Goal: Task Accomplishment & Management: Complete application form

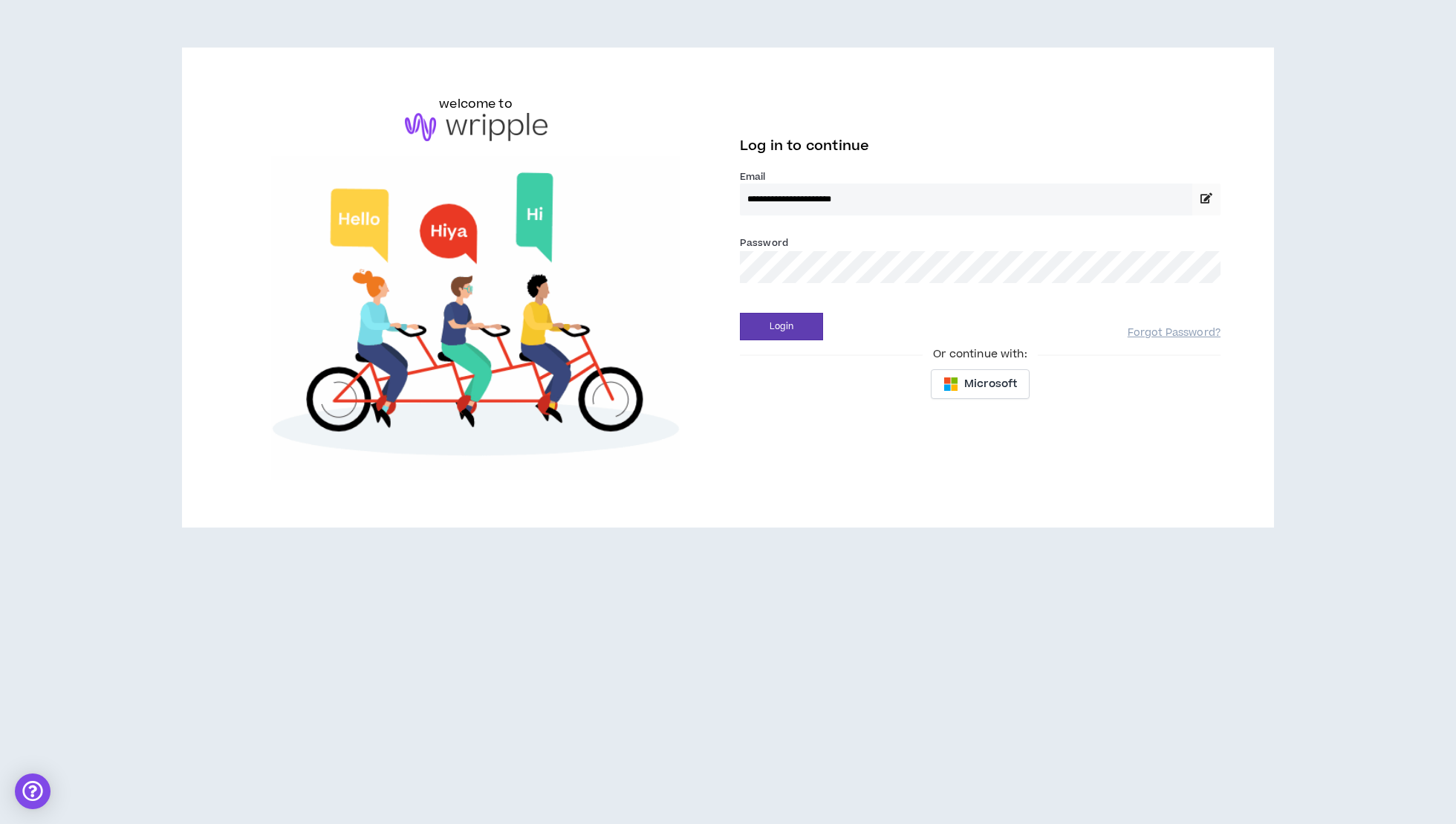
click at [782, 325] on button "Login" at bounding box center [781, 326] width 83 height 27
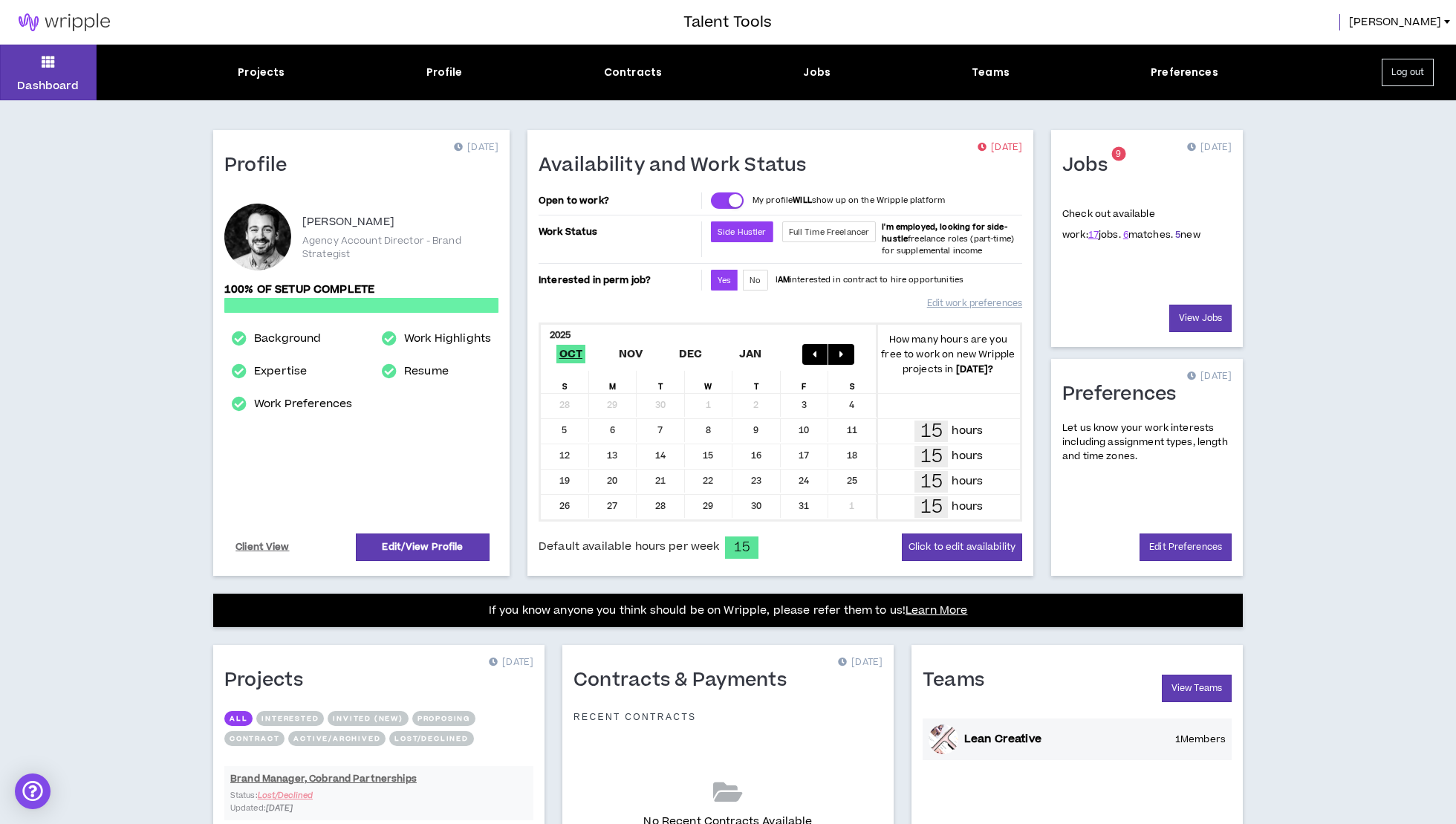
click at [1175, 236] on link "5" at bounding box center [1178, 235] width 6 height 13
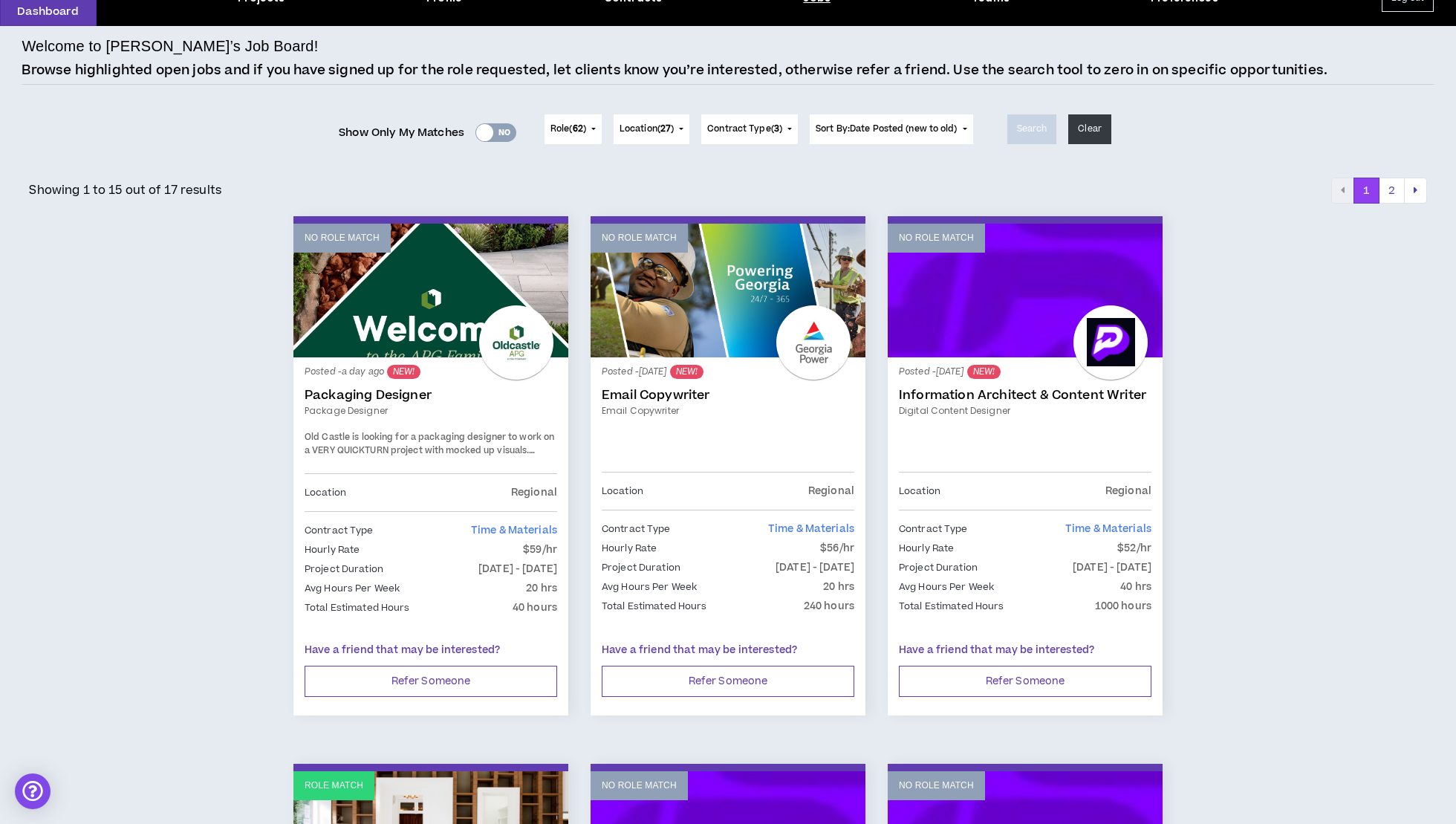
scroll to position [78, 0]
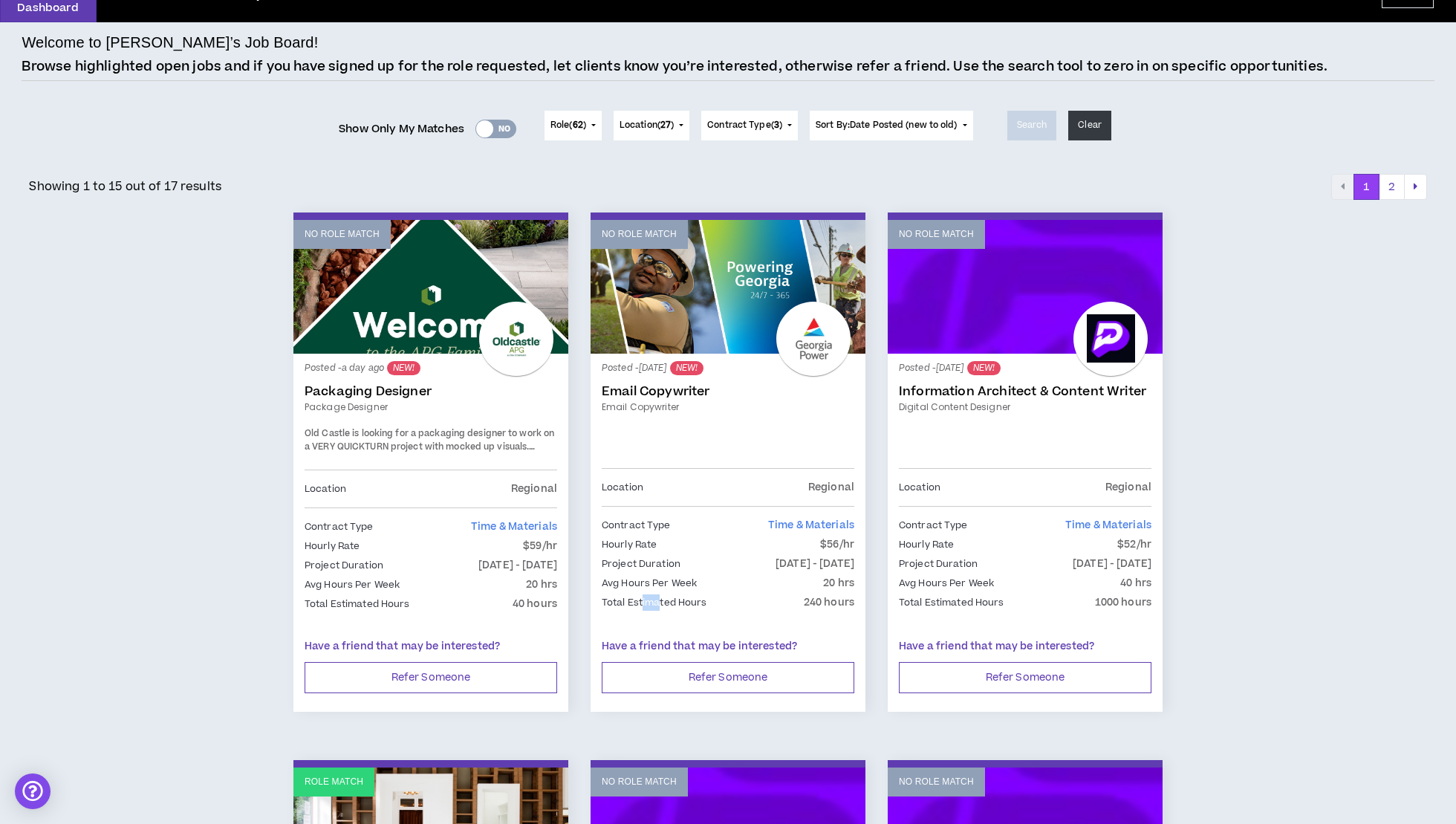
drag, startPoint x: 642, startPoint y: 598, endPoint x: 660, endPoint y: 598, distance: 18.0
click at [660, 598] on p "Total Estimated Hours" at bounding box center [654, 603] width 105 height 17
click at [651, 391] on link "Email Copywriter" at bounding box center [728, 392] width 253 height 15
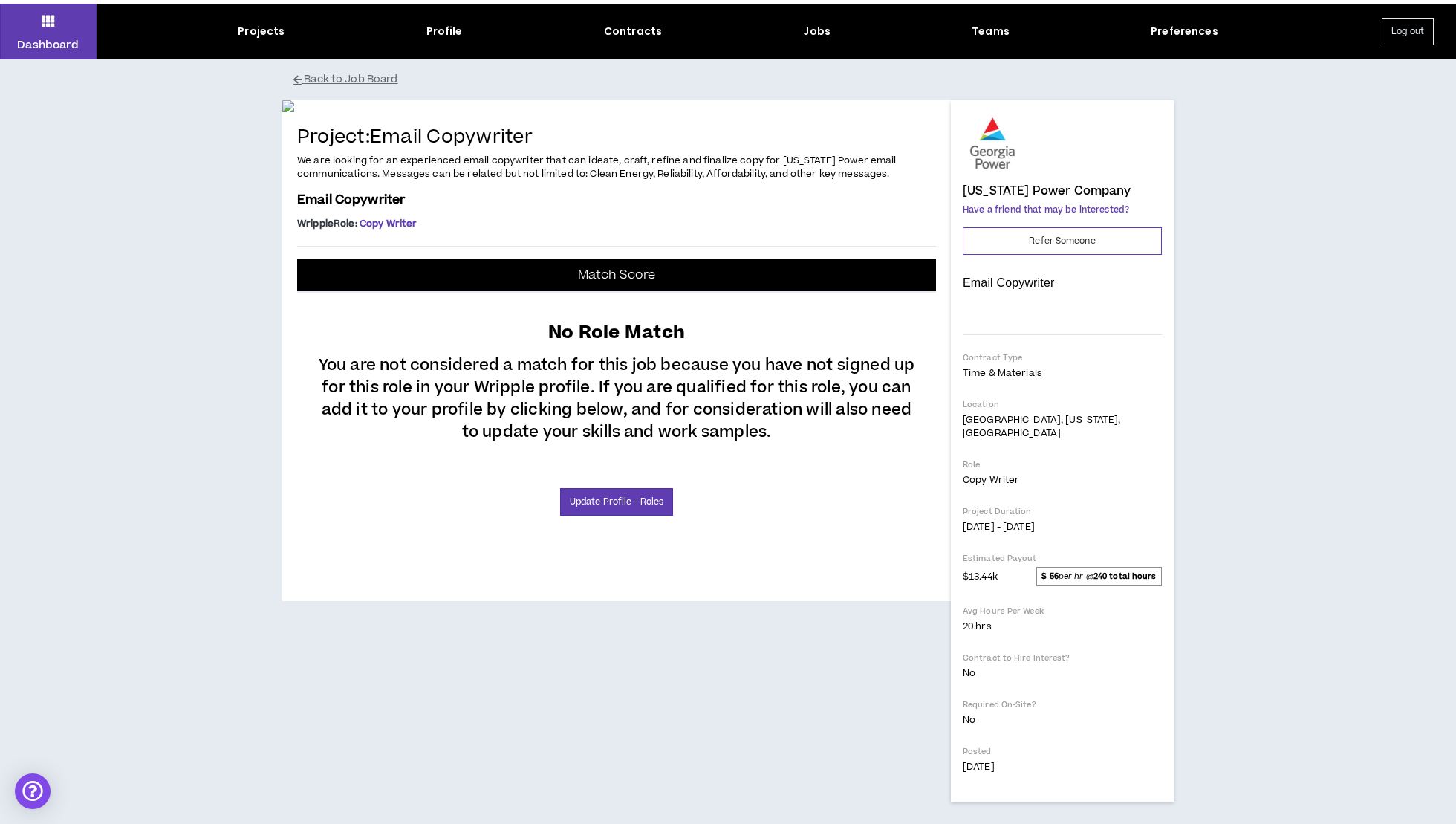
scroll to position [179, 0]
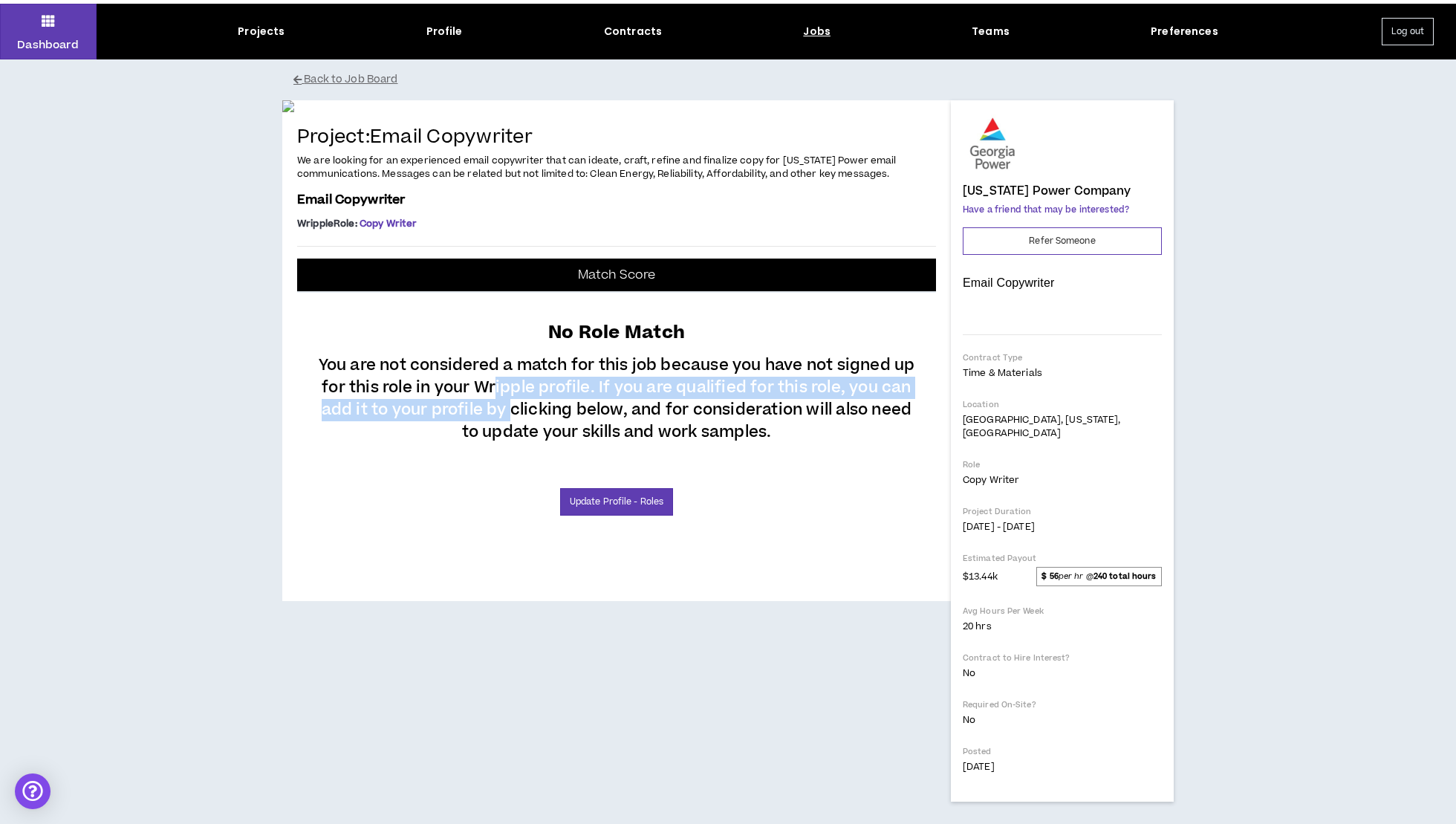
drag, startPoint x: 495, startPoint y: 581, endPoint x: 513, endPoint y: 615, distance: 38.5
click at [513, 444] on p "You are not considered a match for this job because you have not signed up for …" at bounding box center [617, 394] width 609 height 98
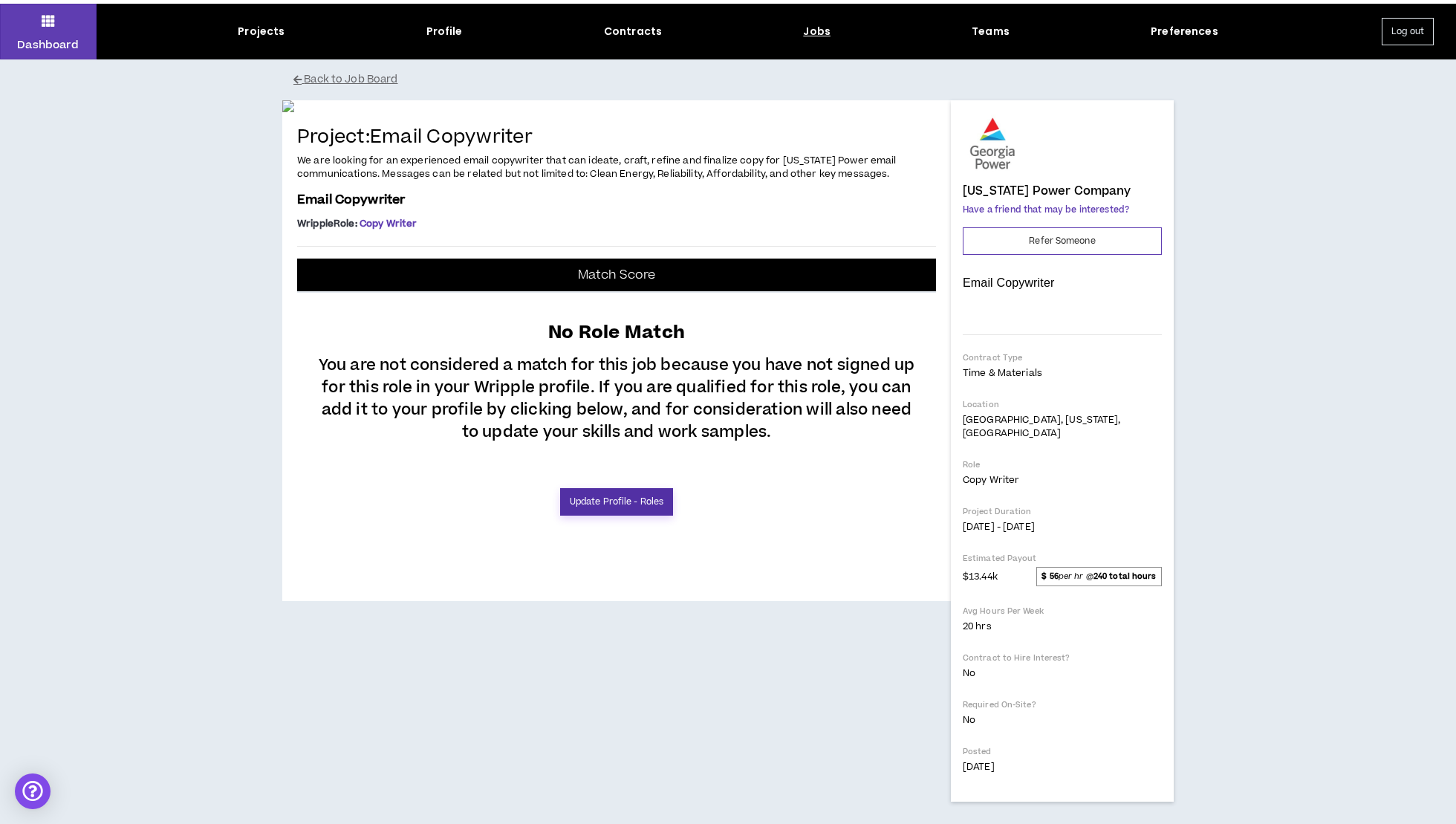
click at [593, 516] on link "Update Profile - Roles" at bounding box center [617, 501] width 113 height 27
select select "**"
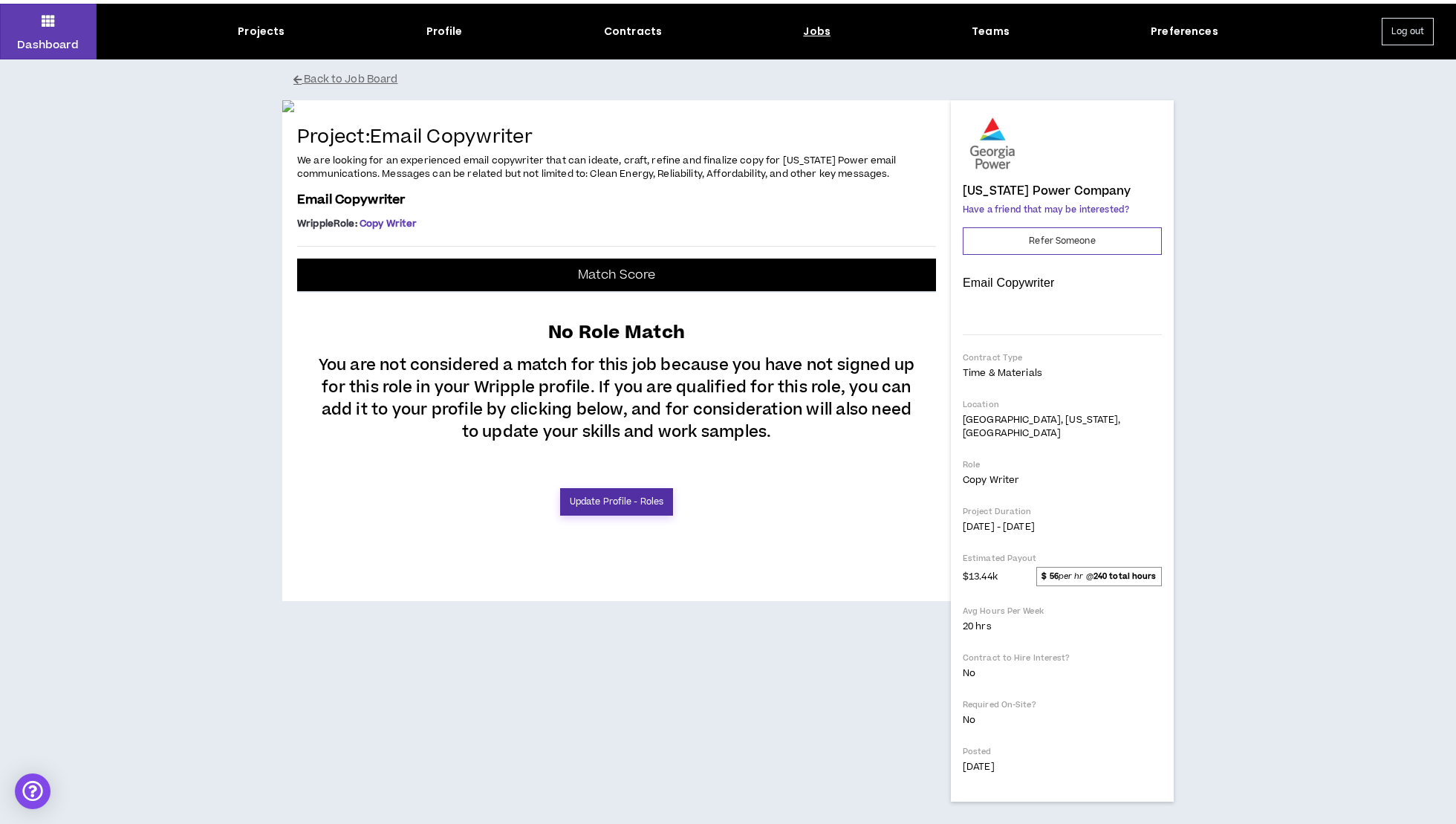
select select "**"
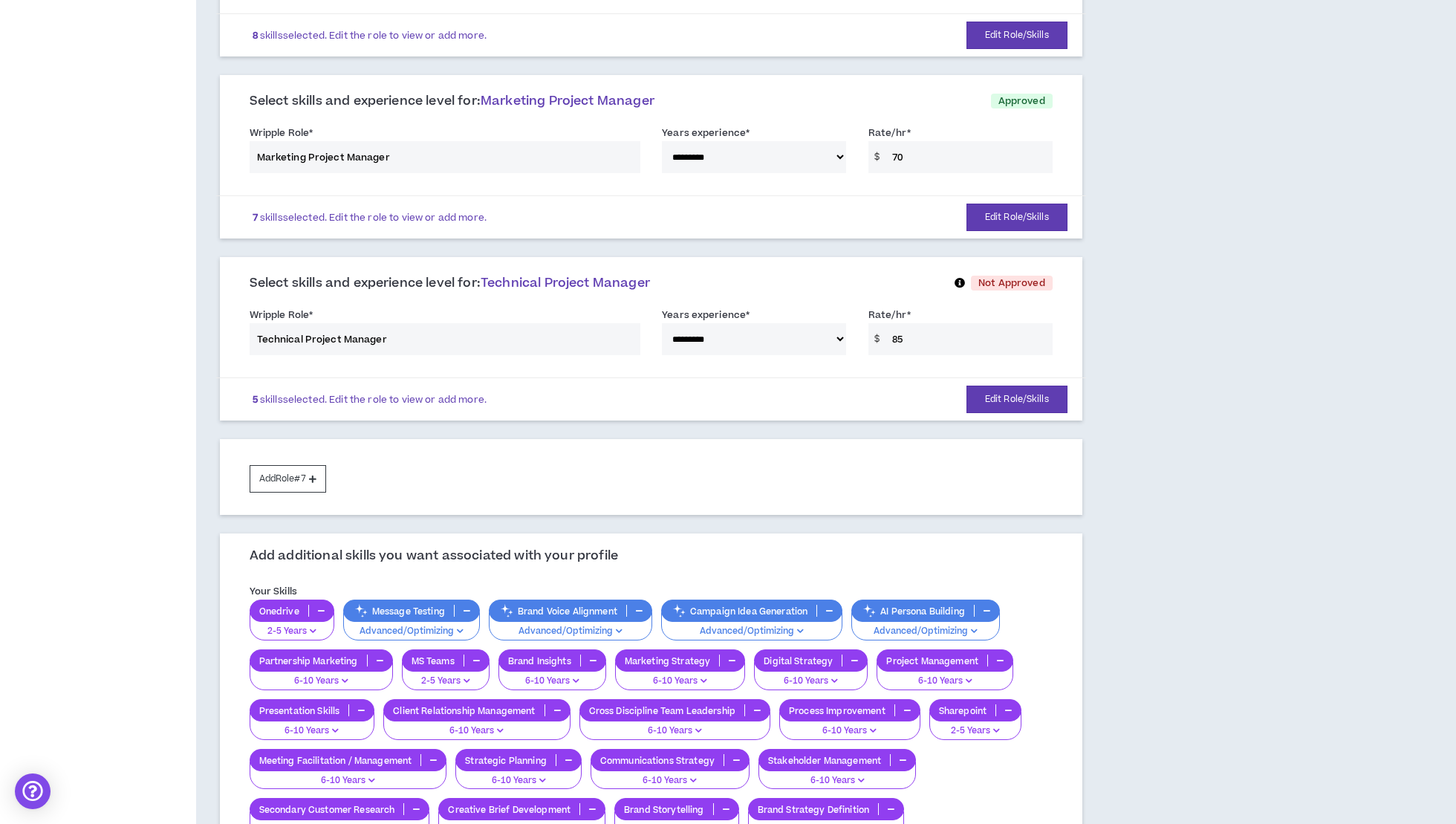
scroll to position [843, 0]
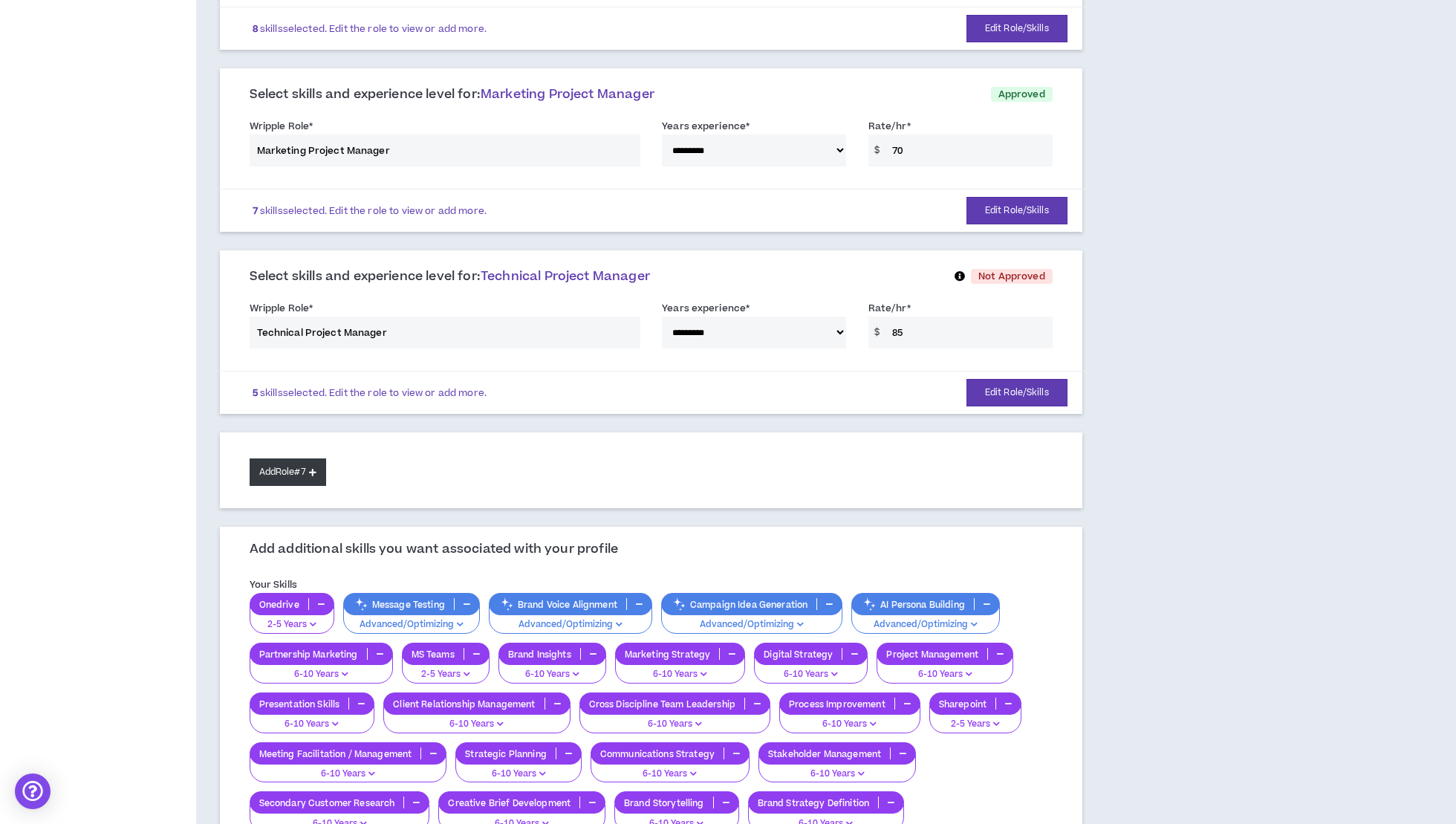
click at [261, 462] on button "Add Role #7" at bounding box center [288, 471] width 76 height 27
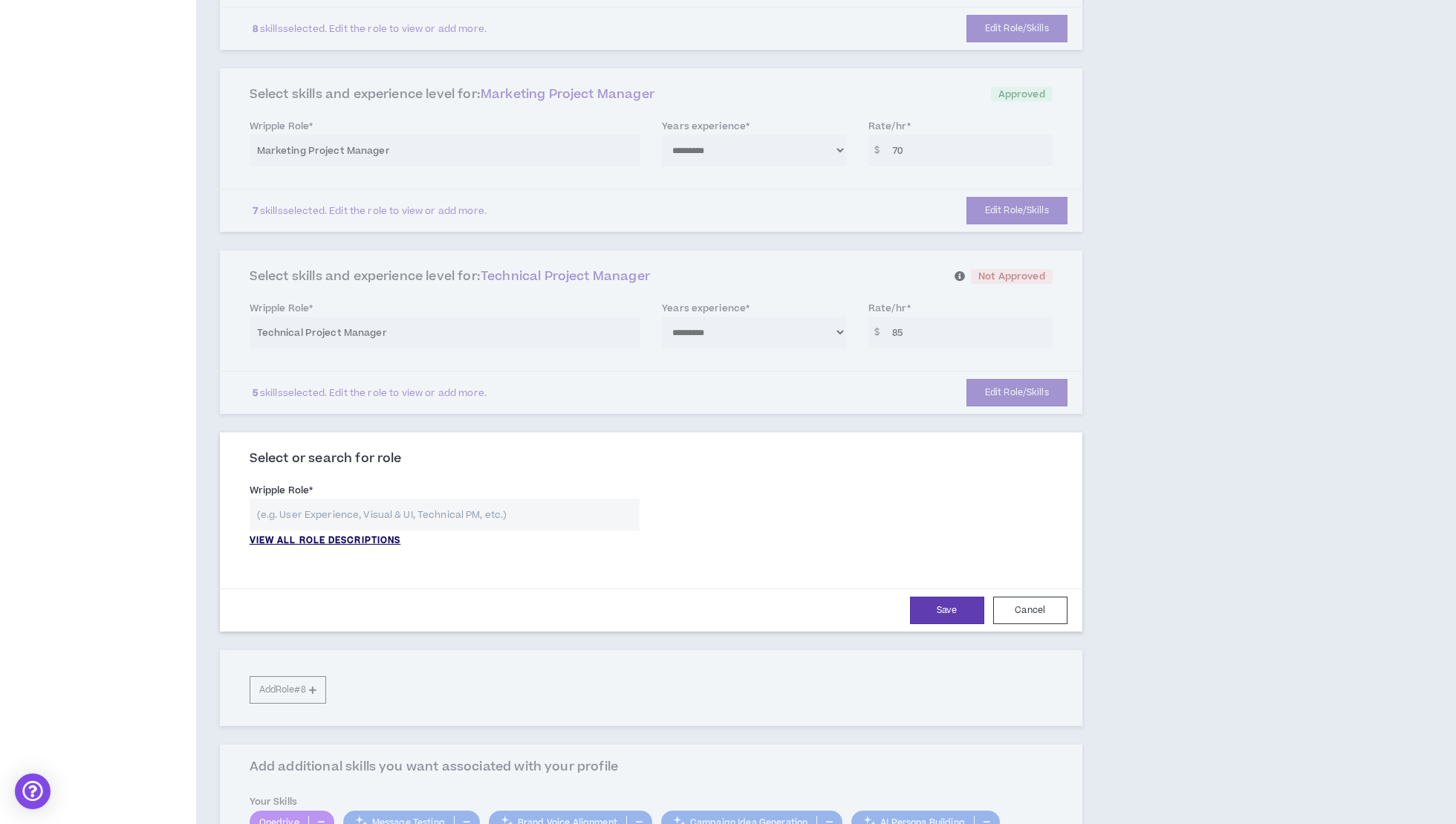
click at [385, 535] on p "VIEW ALL ROLE DESCRIPTIONS" at bounding box center [326, 541] width 152 height 13
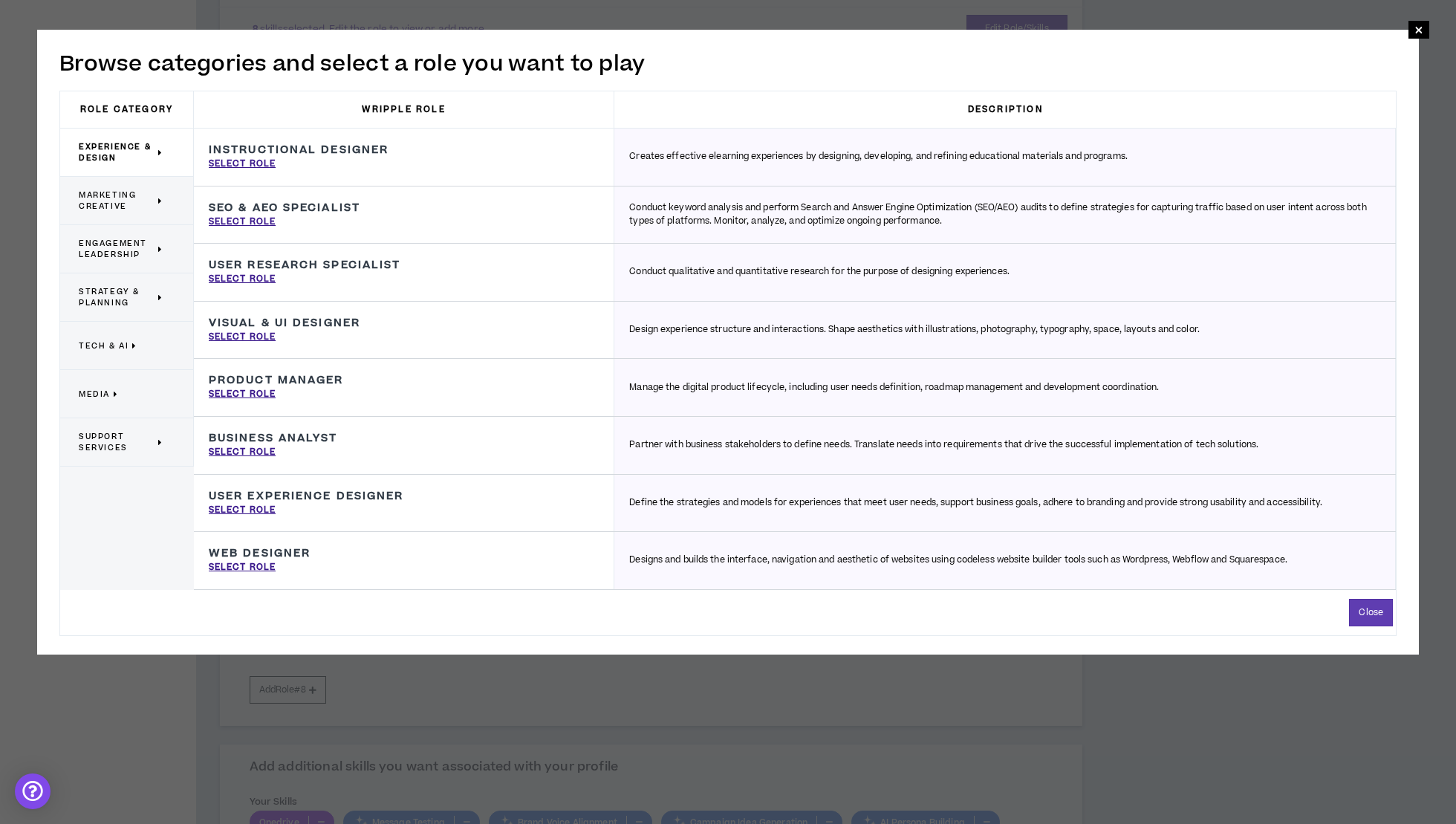
click at [138, 206] on span "Marketing Creative" at bounding box center [116, 201] width 76 height 22
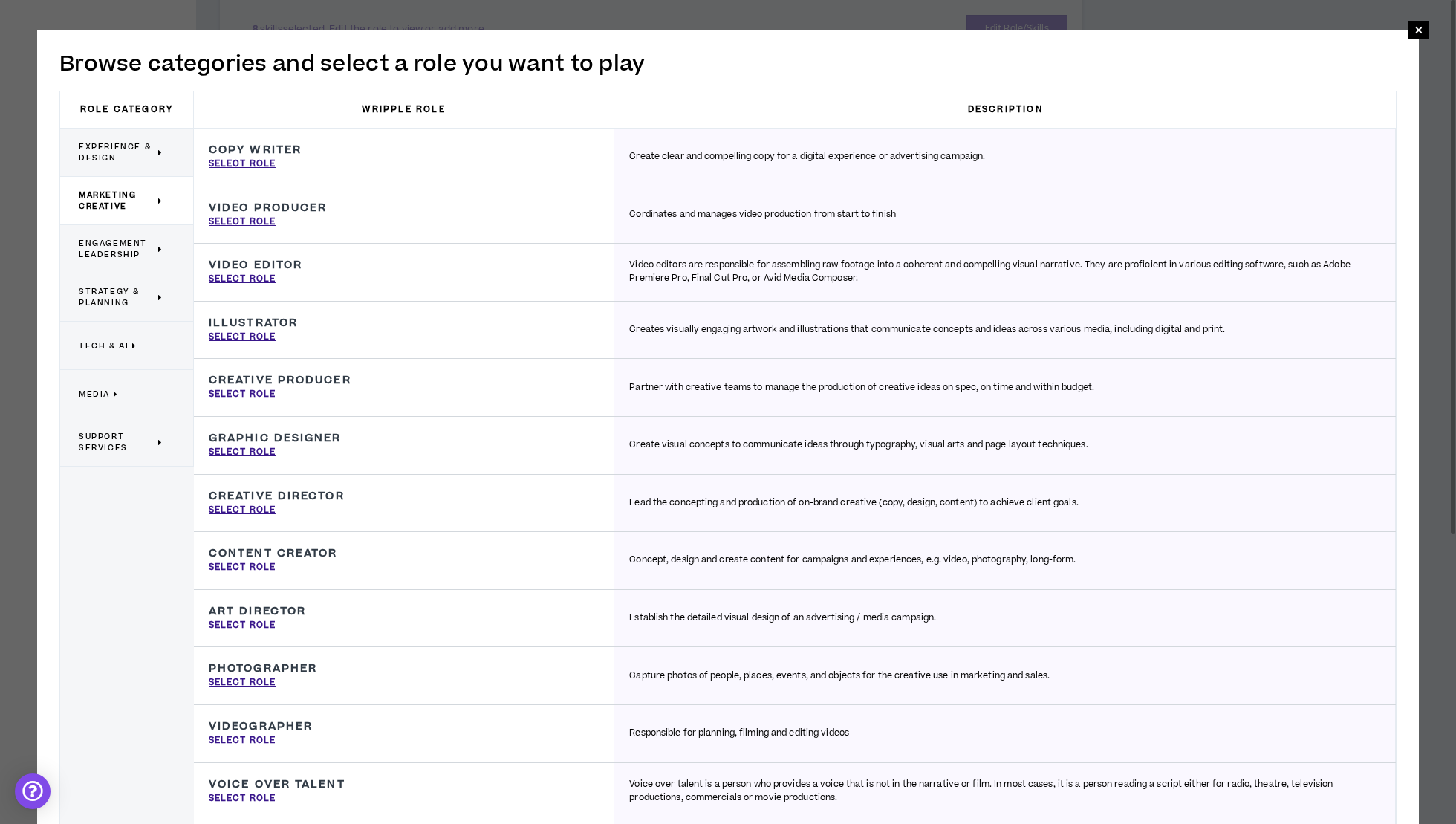
click at [140, 145] on span "Experience & Design" at bounding box center [116, 152] width 76 height 22
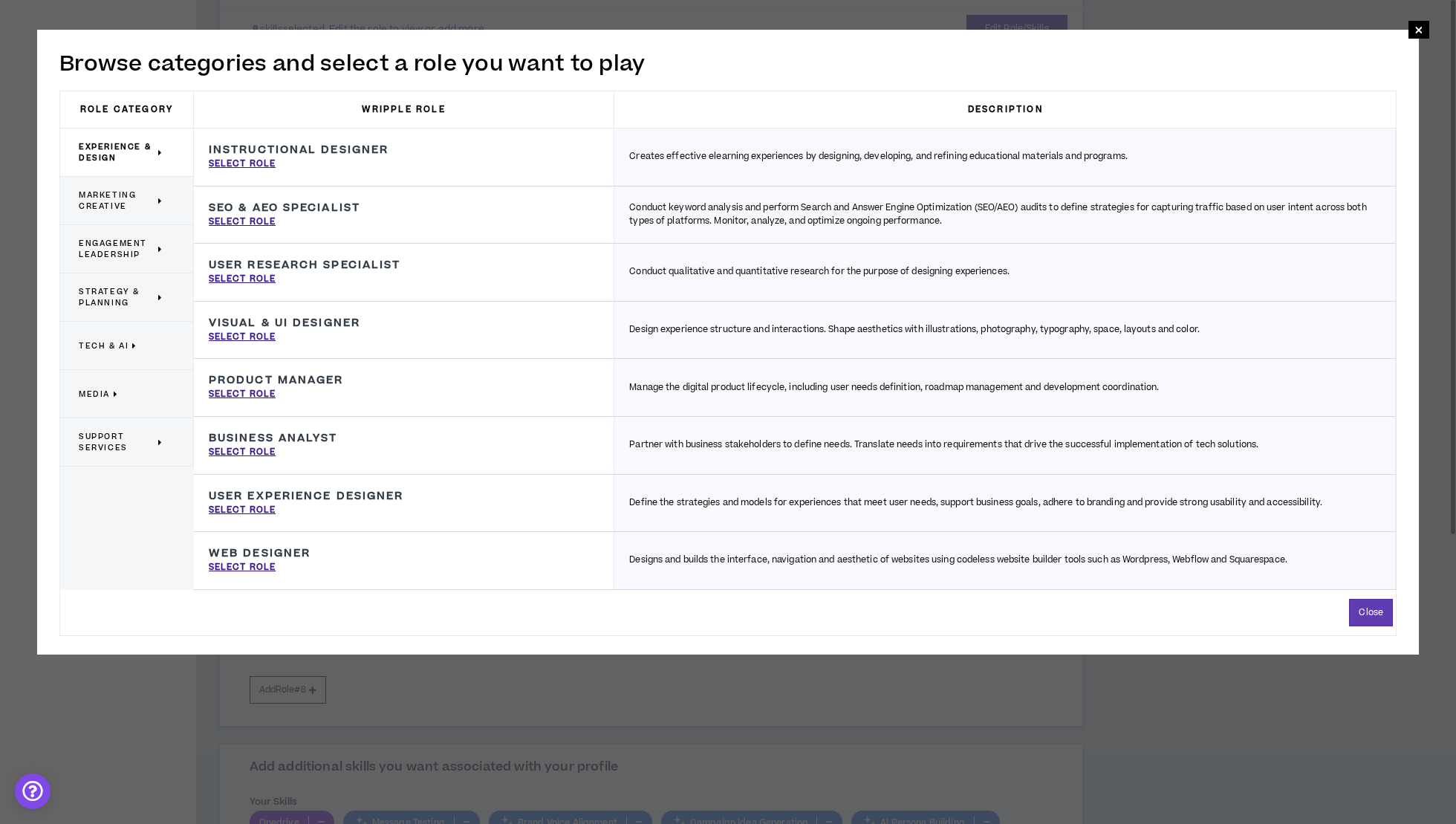
click at [148, 189] on span "Marketing Creative" at bounding box center [116, 201] width 76 height 22
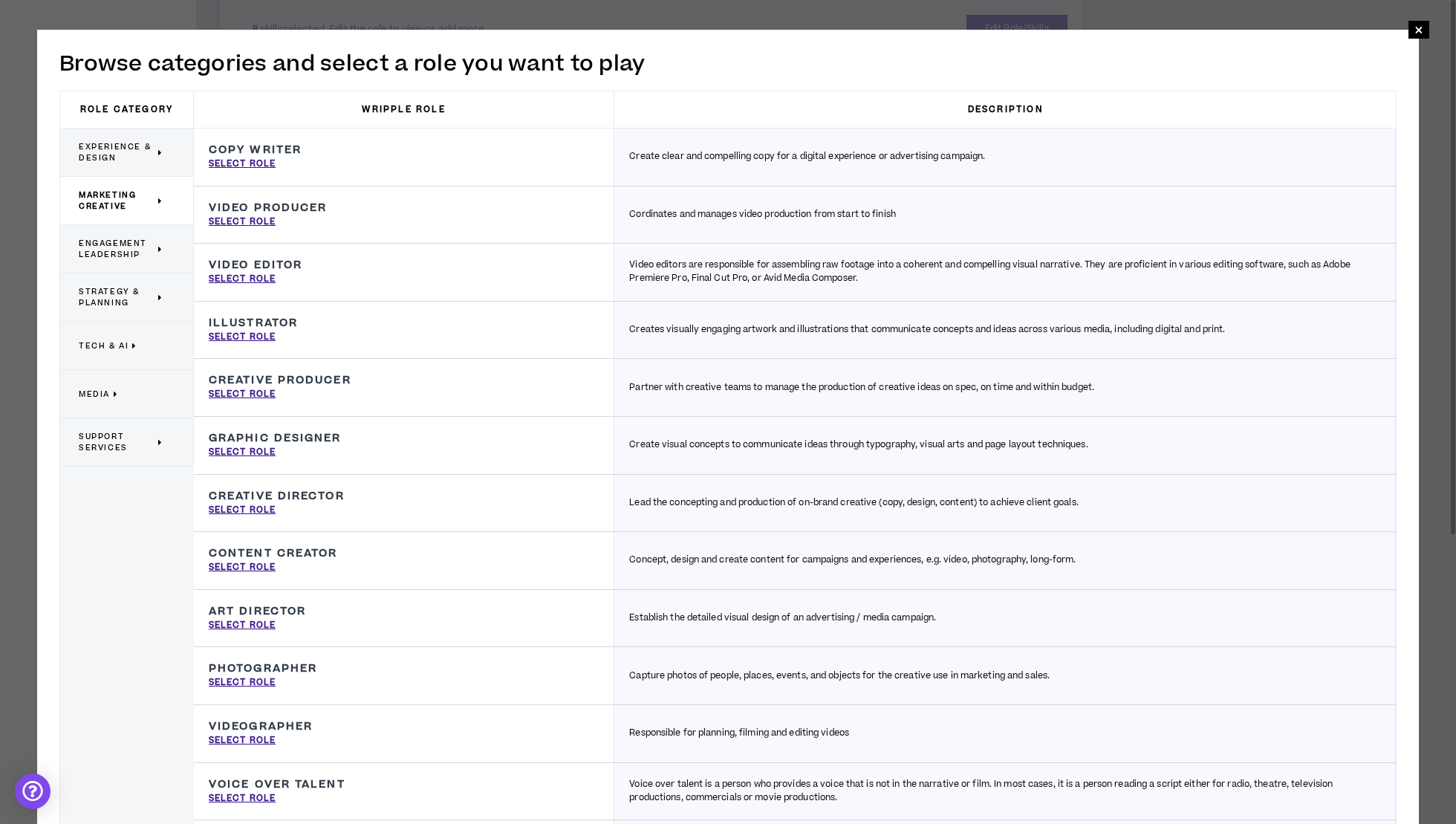
click at [134, 257] on span "Engagement Leadership" at bounding box center [116, 249] width 76 height 22
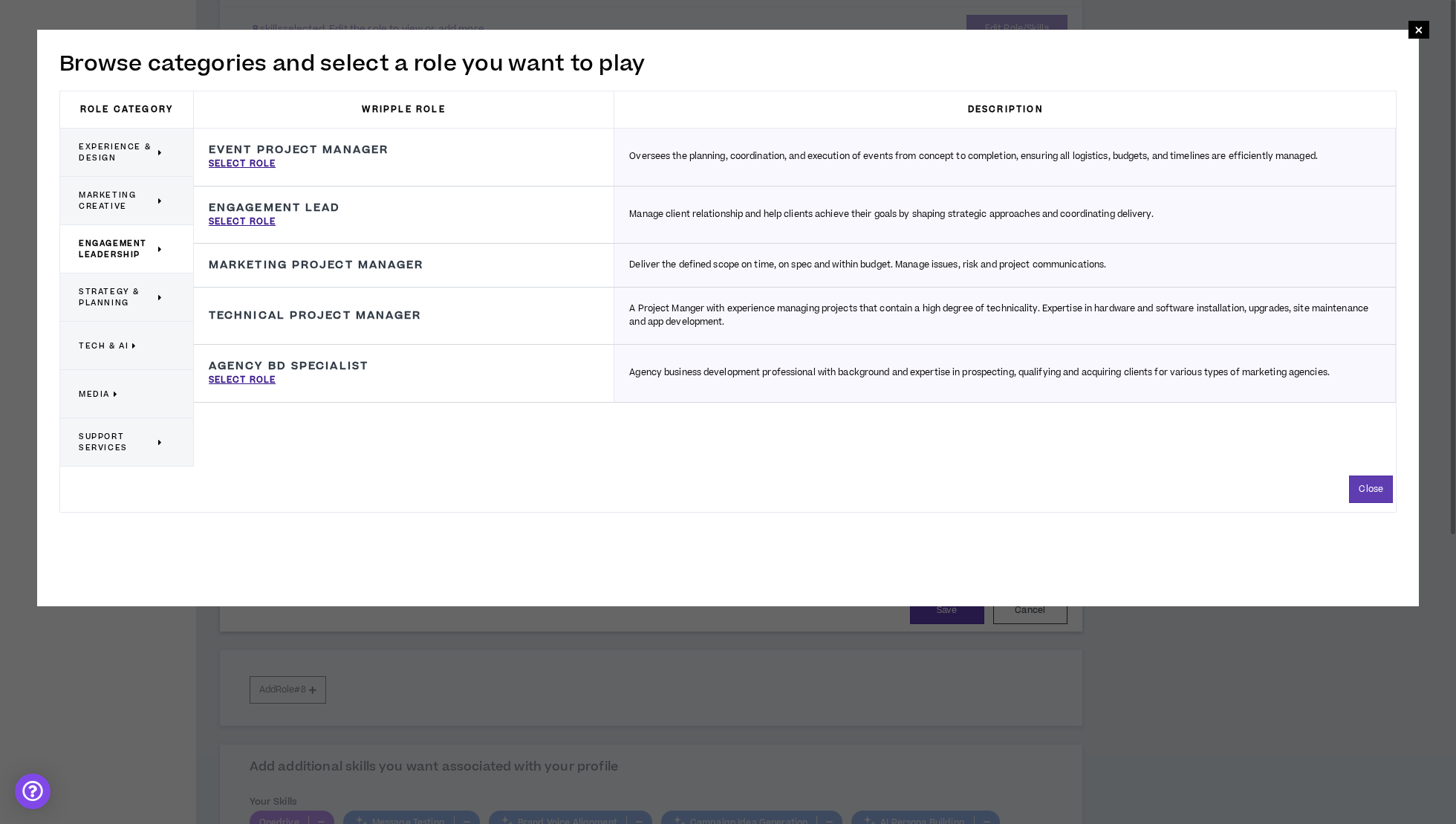
click at [138, 299] on span "Strategy & Planning" at bounding box center [116, 298] width 76 height 22
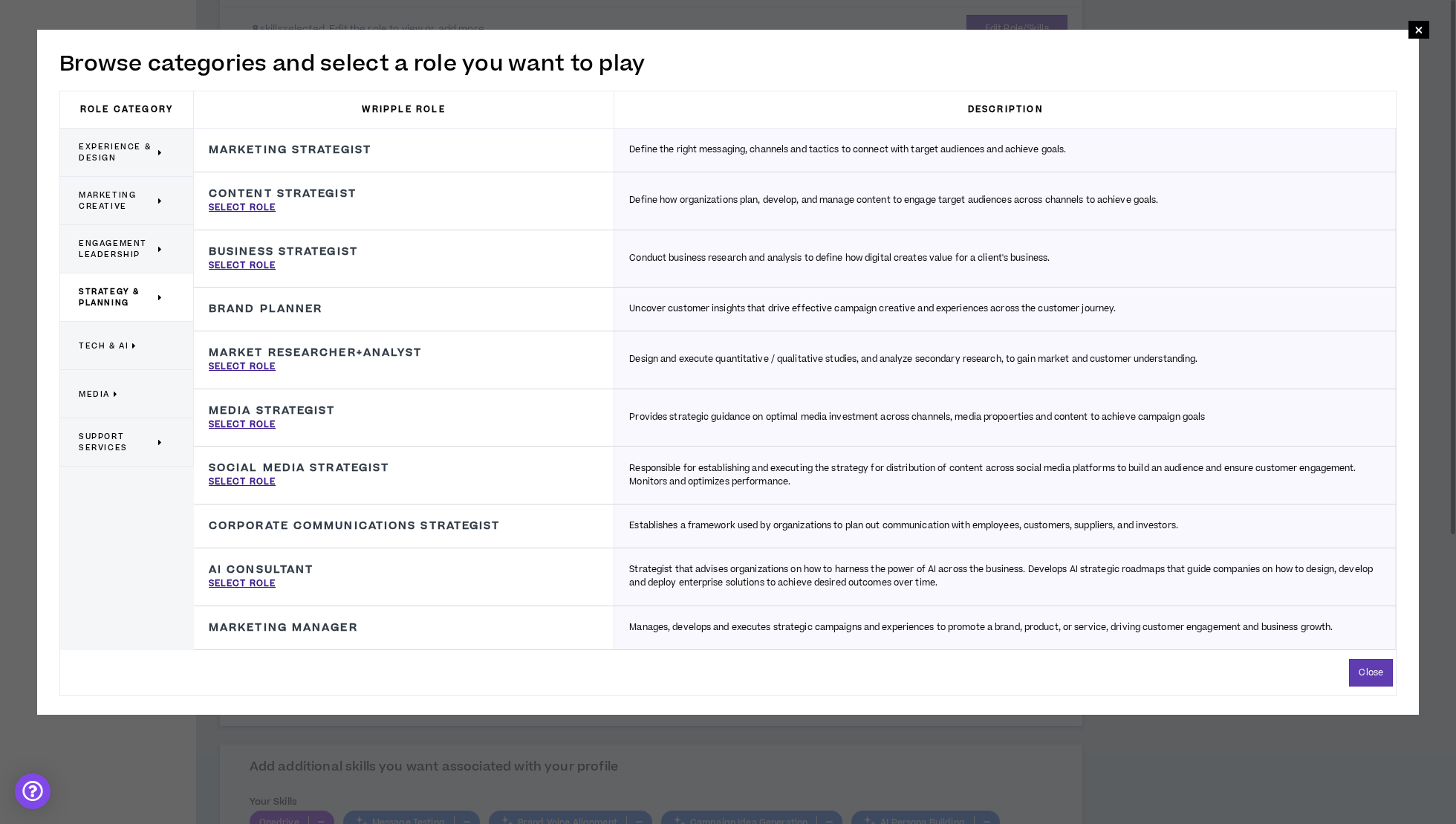
click at [159, 342] on p "Tech & AI" at bounding box center [120, 345] width 85 height 33
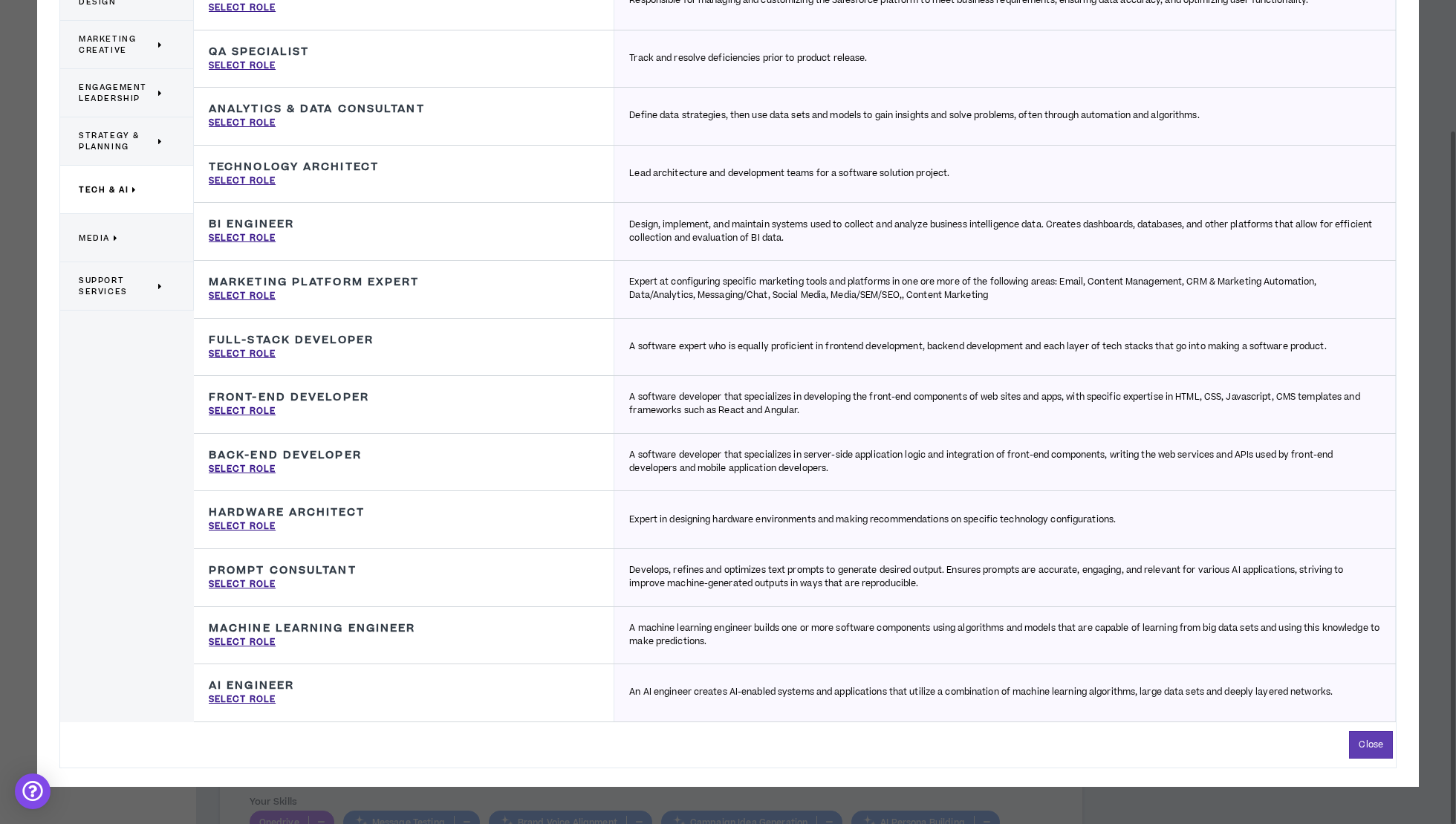
click at [131, 236] on p "Media" at bounding box center [120, 237] width 85 height 33
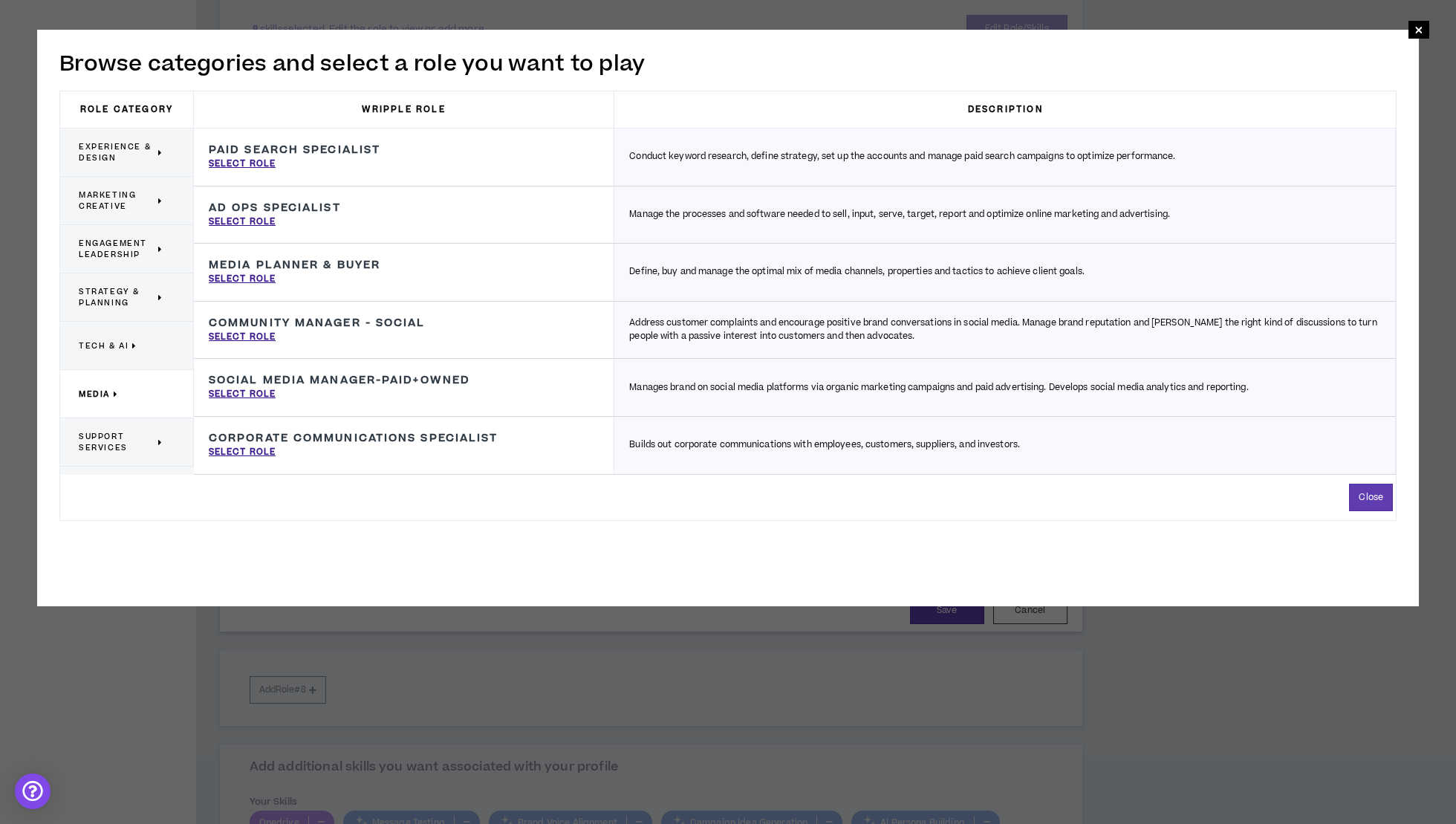
click at [115, 441] on span "Support Services" at bounding box center [116, 442] width 76 height 22
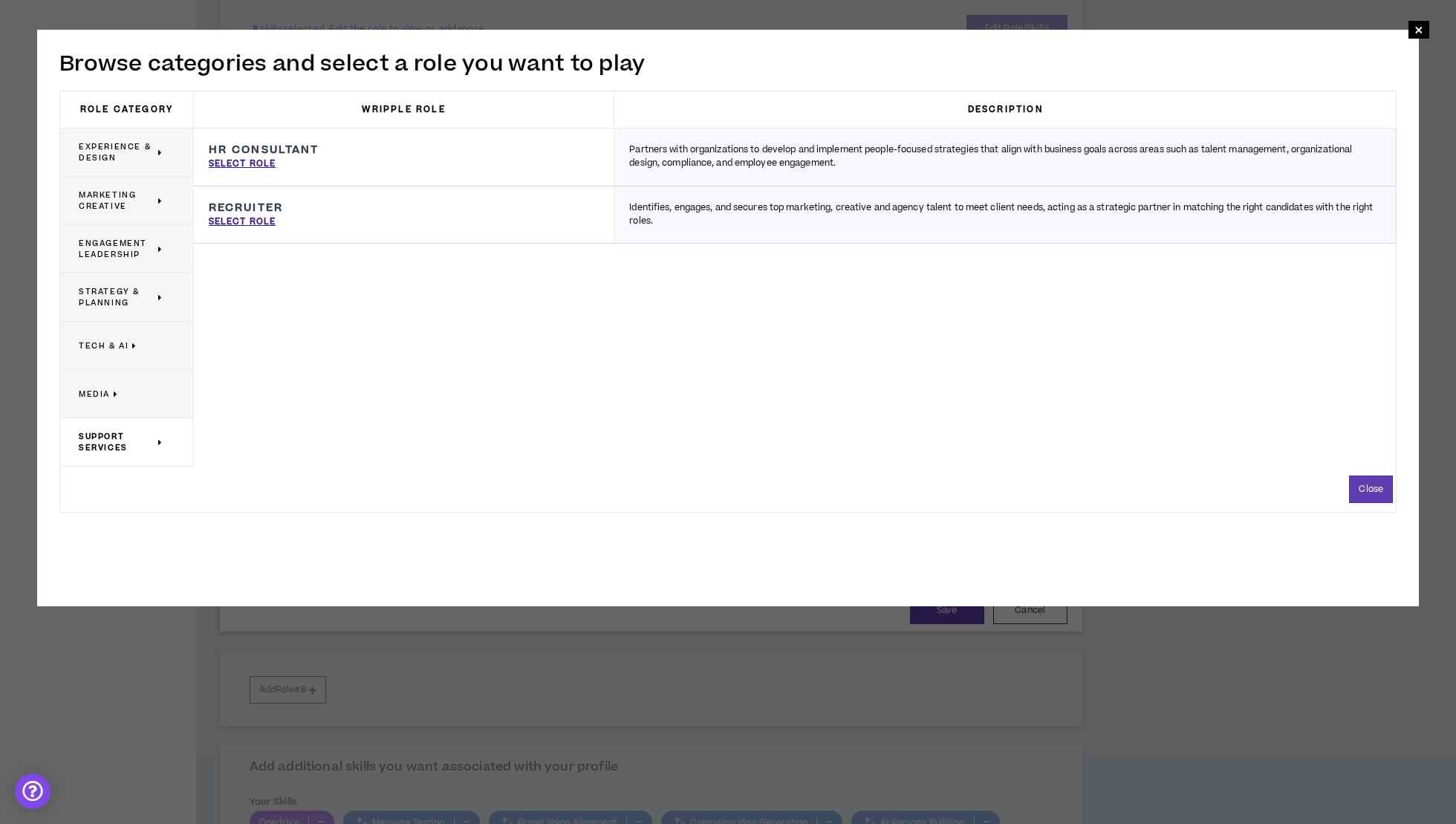
click at [160, 198] on icon at bounding box center [161, 201] width 6 height 11
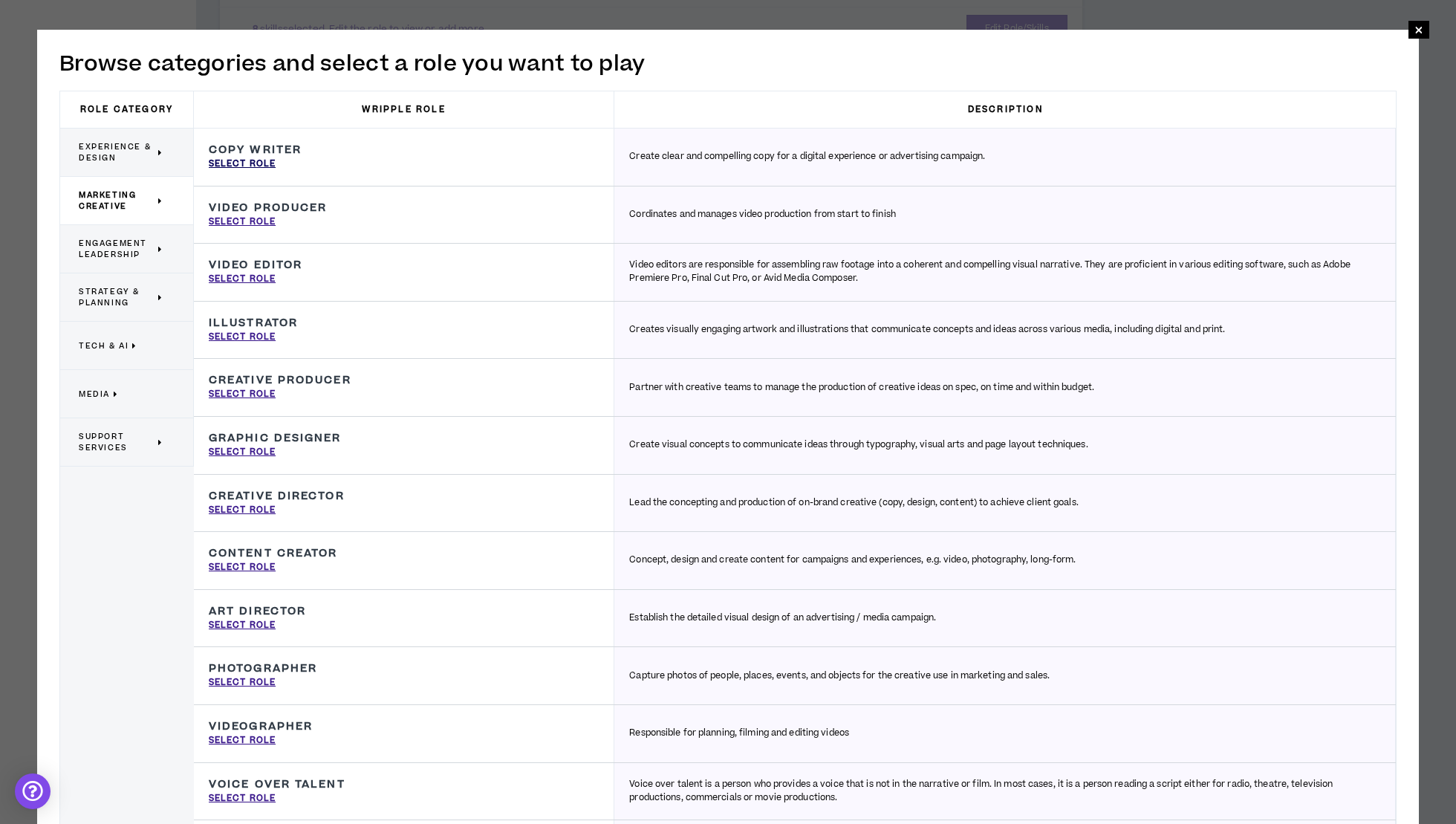
click at [262, 162] on p "Select Role" at bounding box center [243, 164] width 67 height 13
type input "Copy Writer"
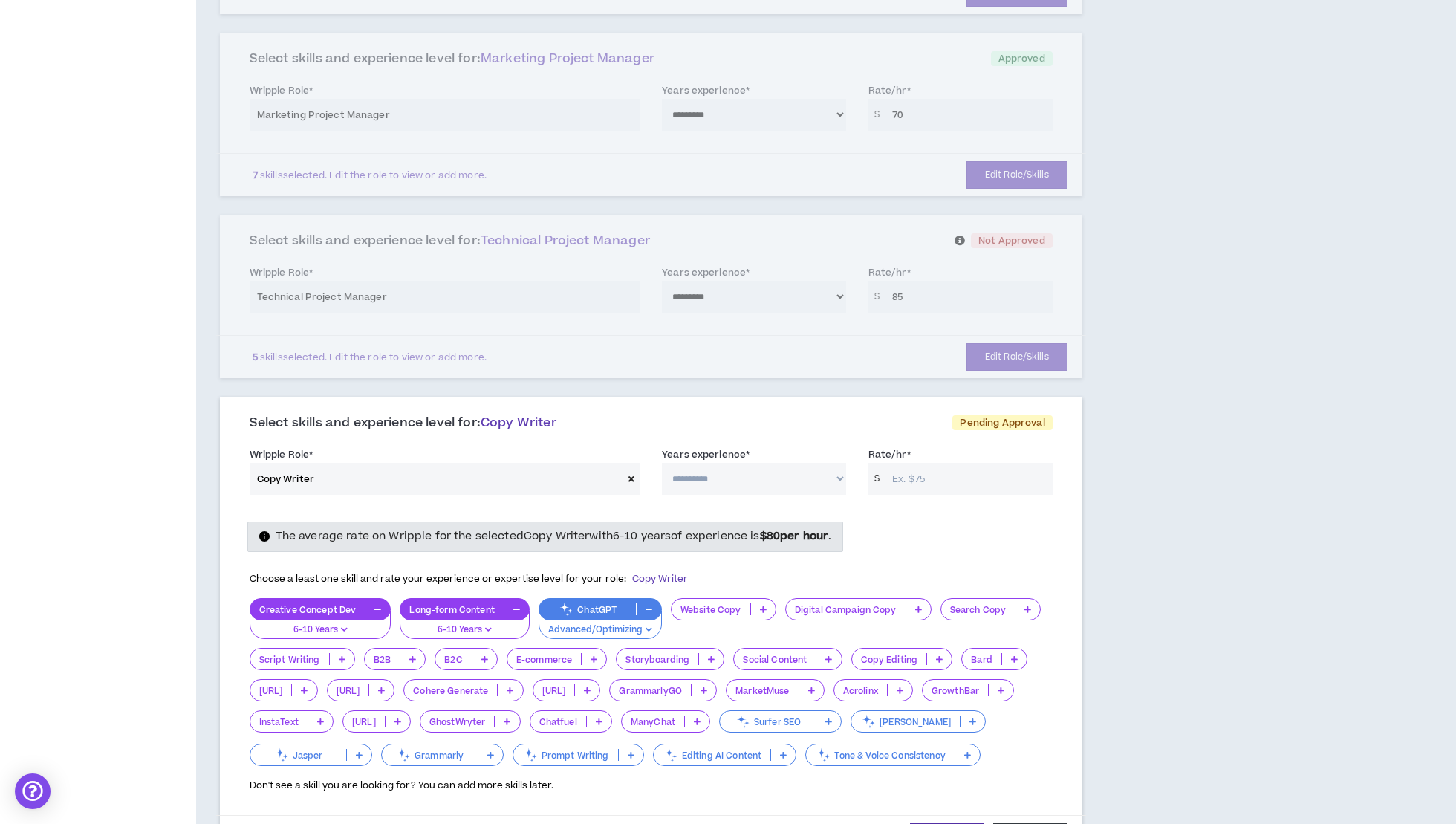
scroll to position [884, 0]
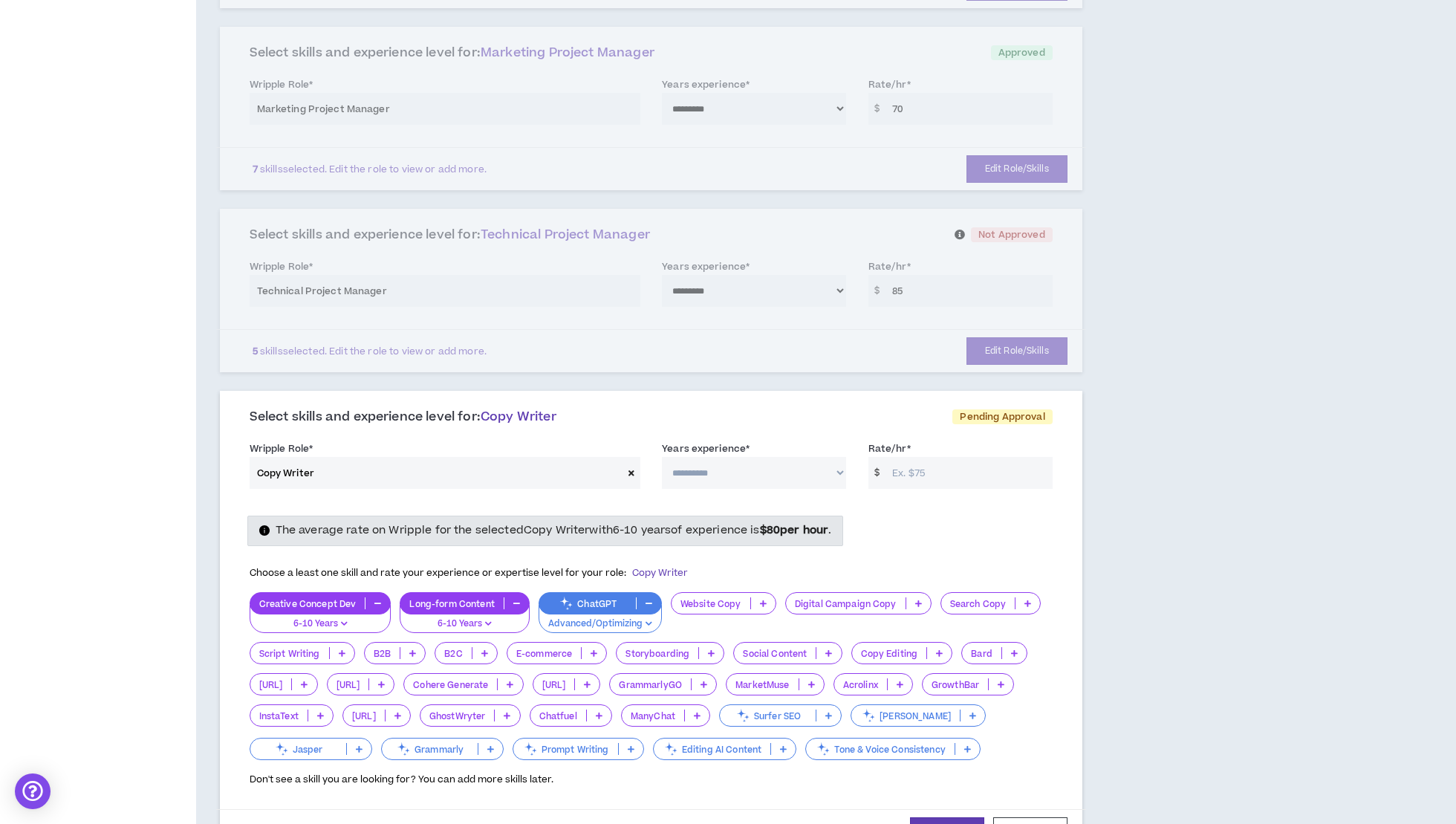
select select "**"
click at [928, 468] on input "Rate/hr *" at bounding box center [969, 473] width 168 height 32
type input "80"
click at [1040, 516] on div "The average rate on Wripple for the selected Copy Writer with 6-10 years of exp…" at bounding box center [651, 531] width 825 height 30
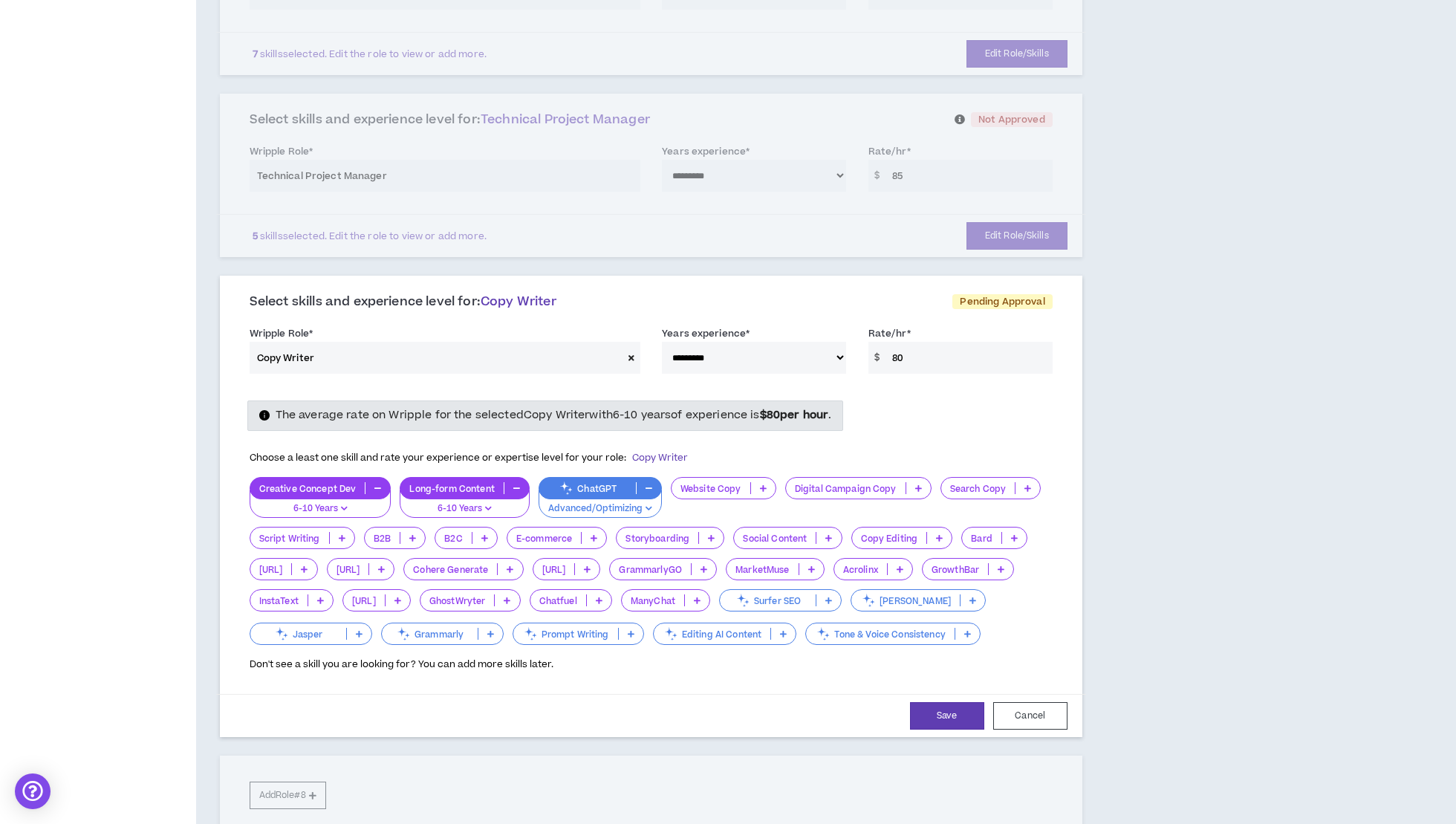
scroll to position [999, 0]
click at [416, 534] on icon at bounding box center [412, 538] width 7 height 7
click at [524, 598] on span "6-10 Years" at bounding box center [520, 604] width 47 height 17
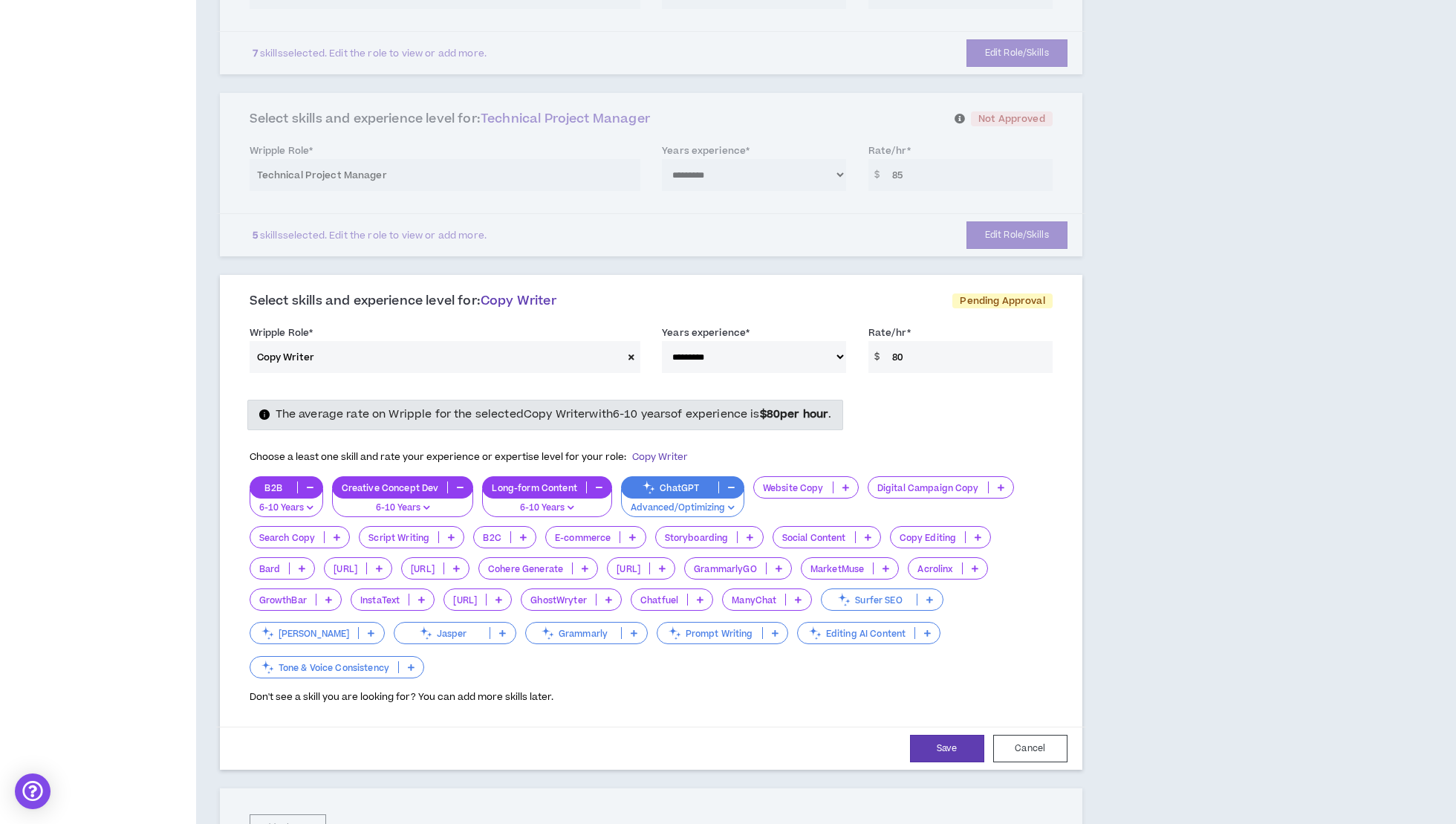
click at [849, 484] on icon at bounding box center [845, 488] width 7 height 7
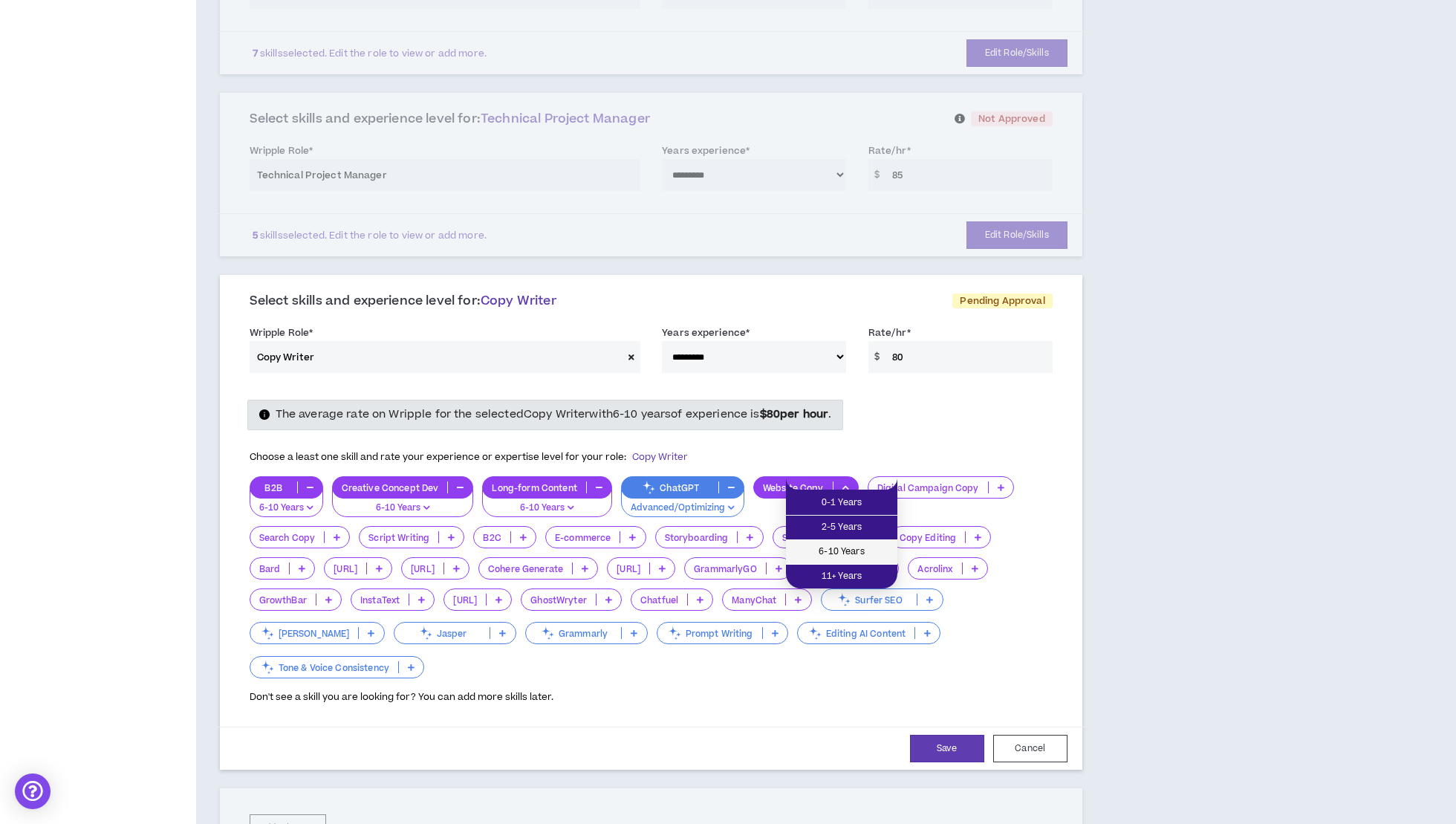
click at [847, 550] on span "6-10 Years" at bounding box center [841, 552] width 93 height 17
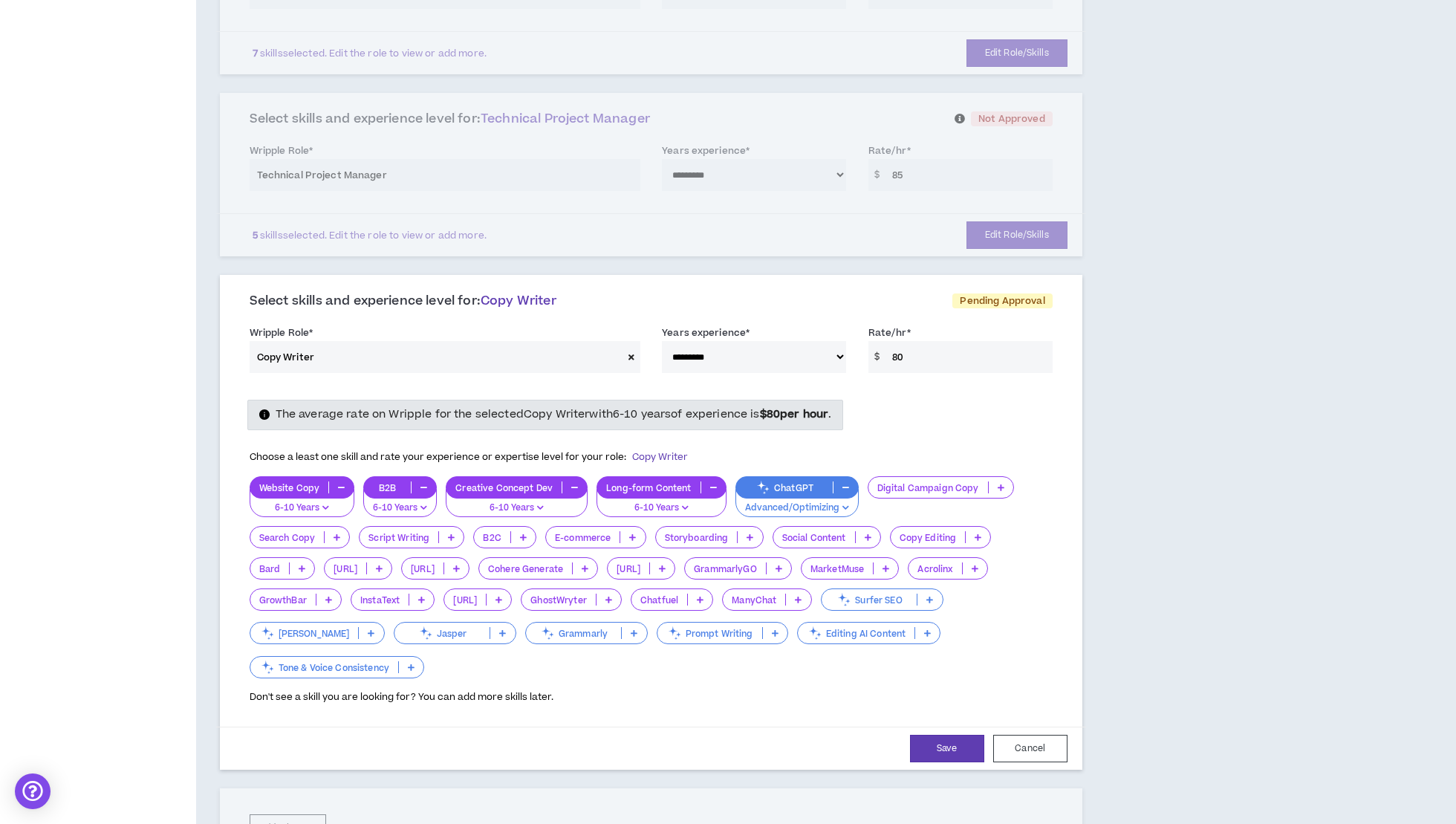
click at [455, 534] on icon at bounding box center [451, 538] width 7 height 7
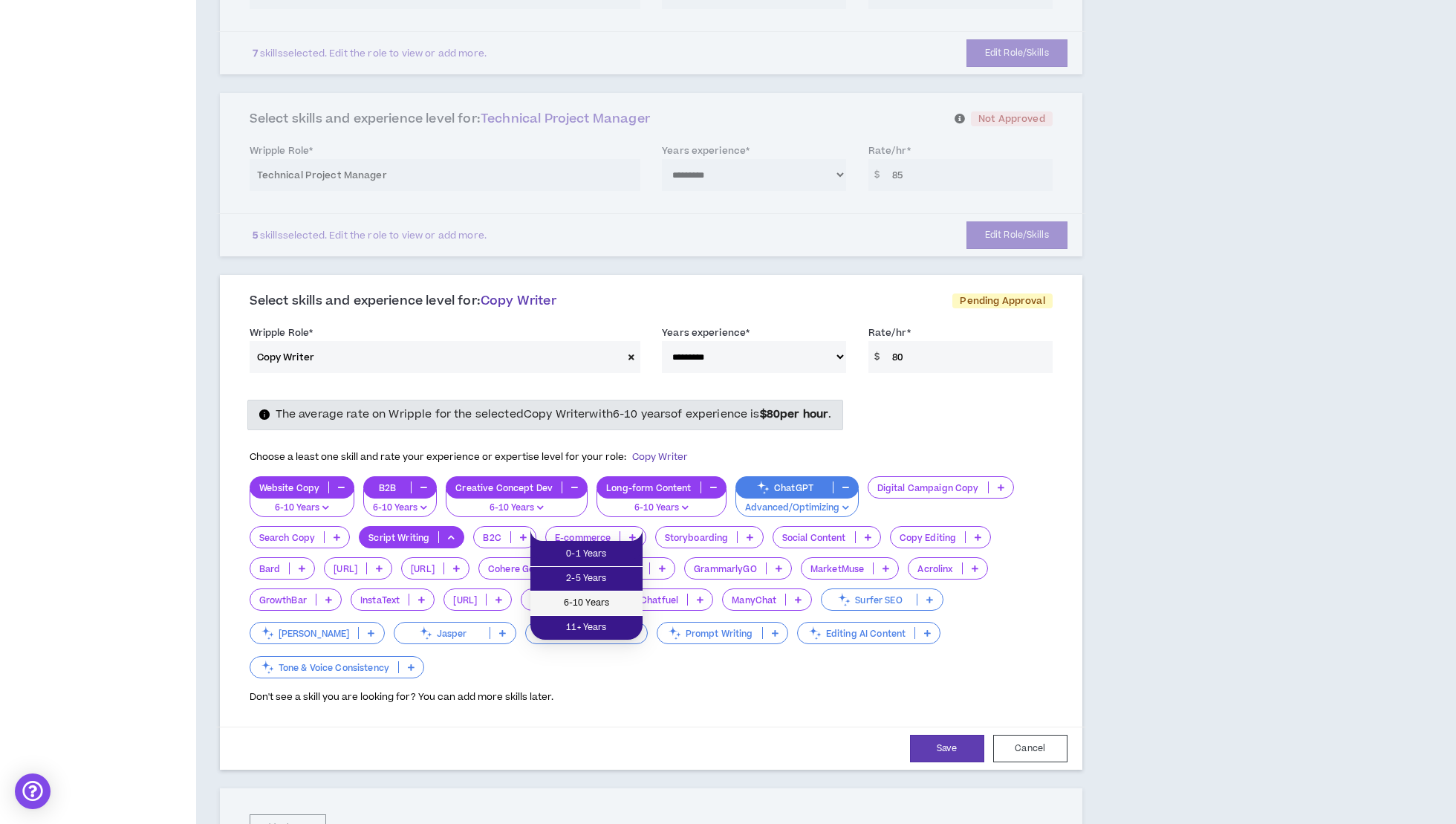
click at [619, 599] on span "6-10 Years" at bounding box center [586, 604] width 94 height 17
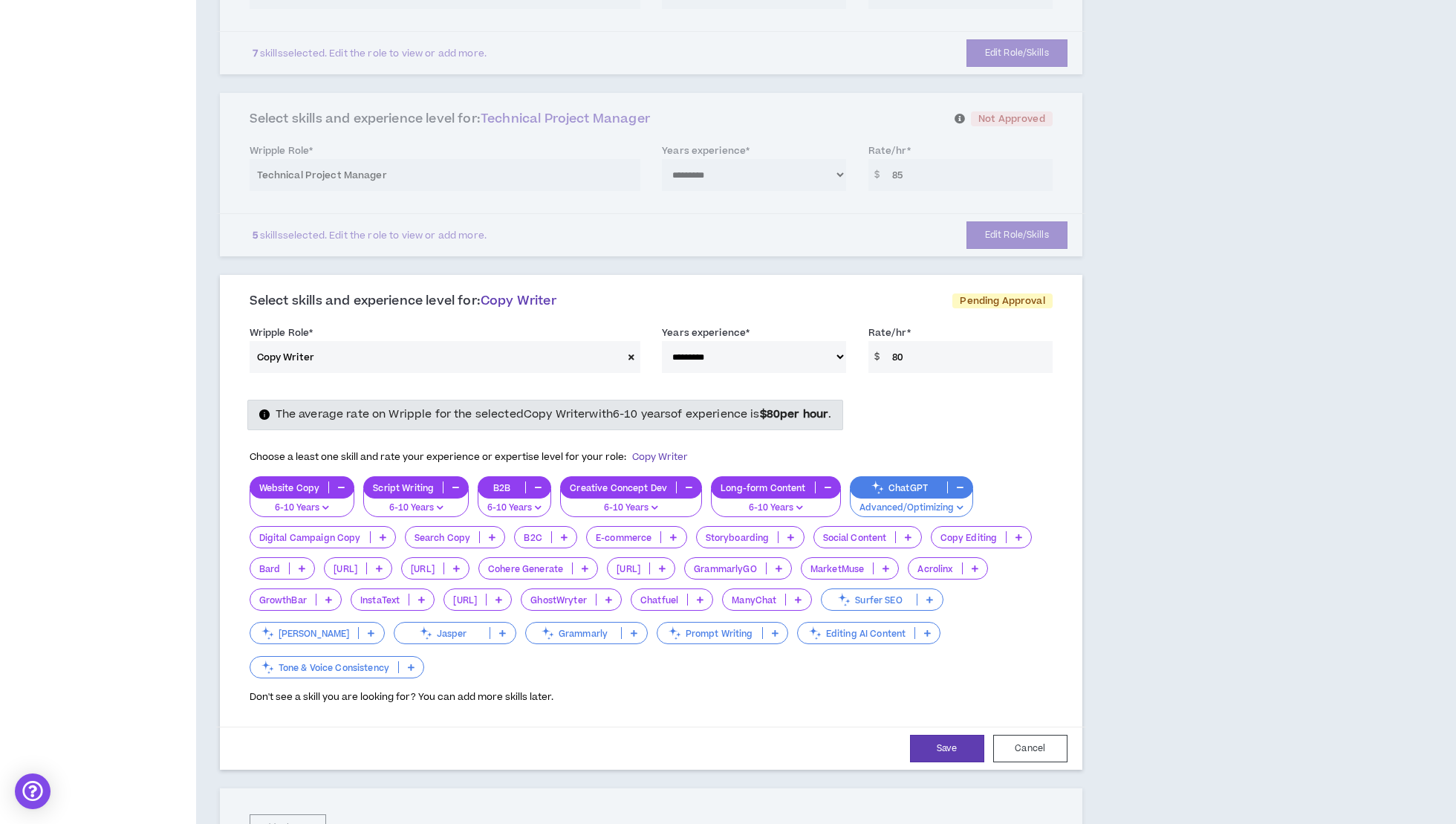
click at [911, 534] on icon at bounding box center [908, 538] width 7 height 7
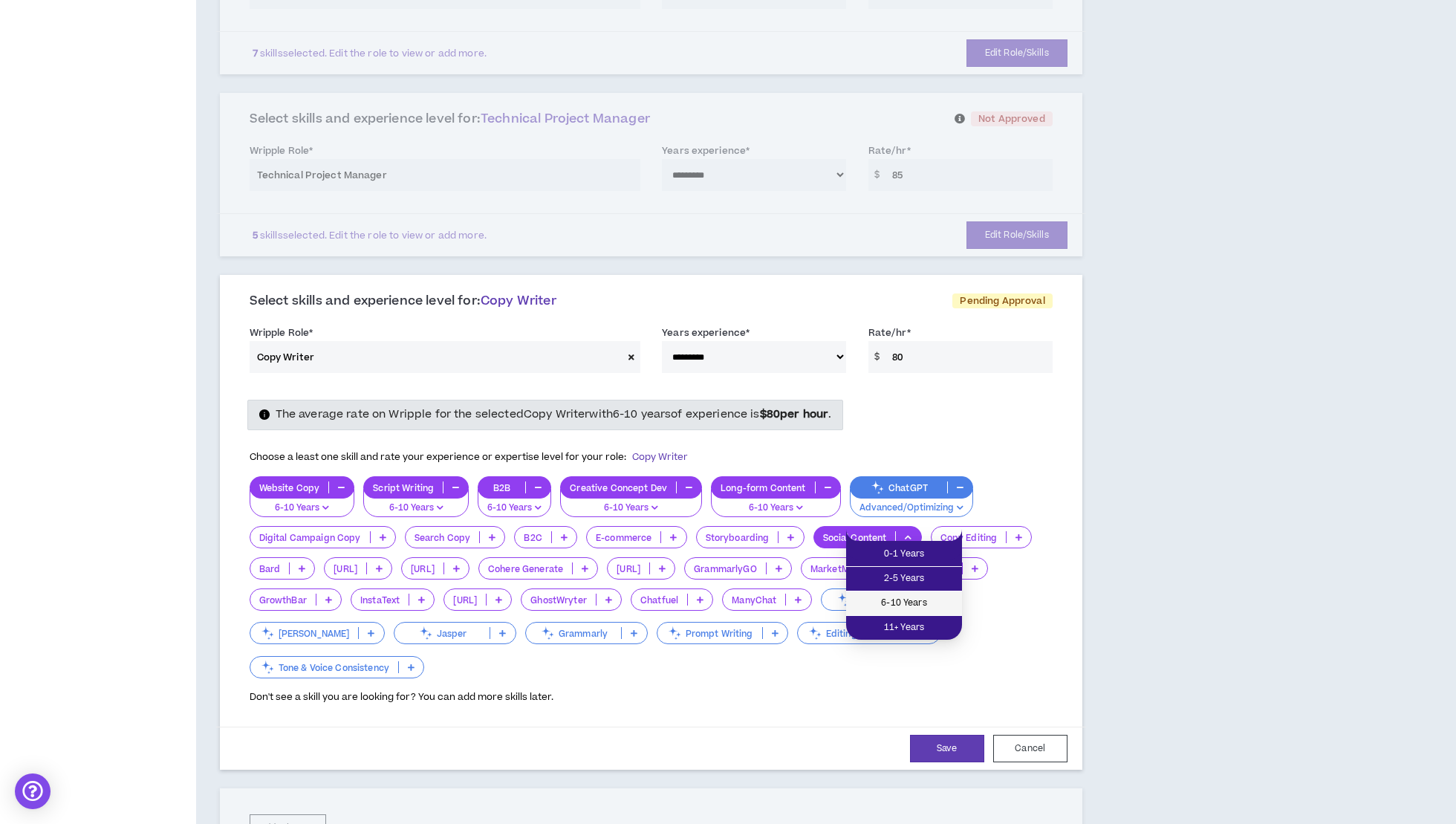
click at [925, 602] on span "6-10 Years" at bounding box center [904, 604] width 98 height 17
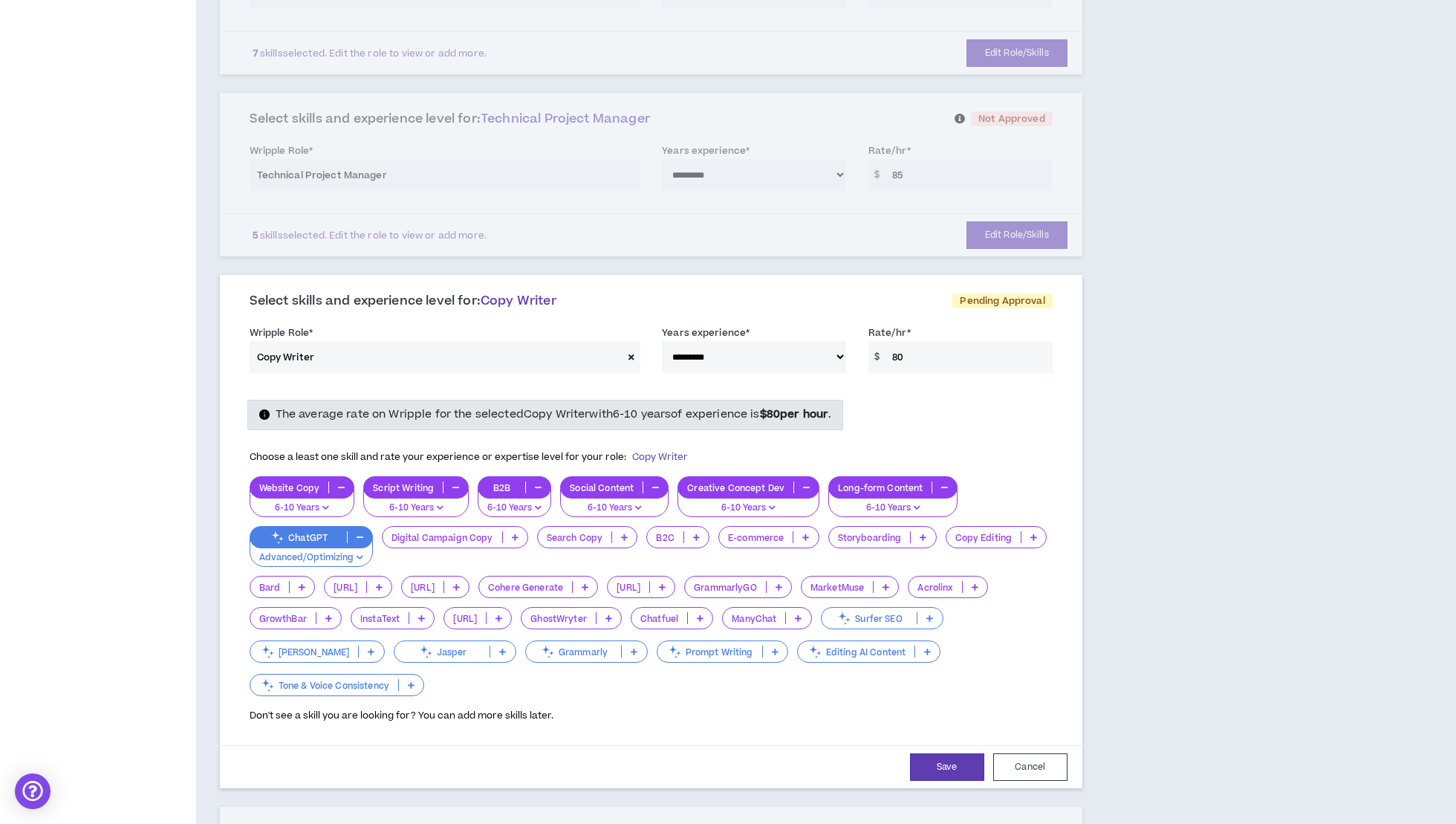
click at [1031, 541] on icon at bounding box center [1033, 538] width 7 height 7
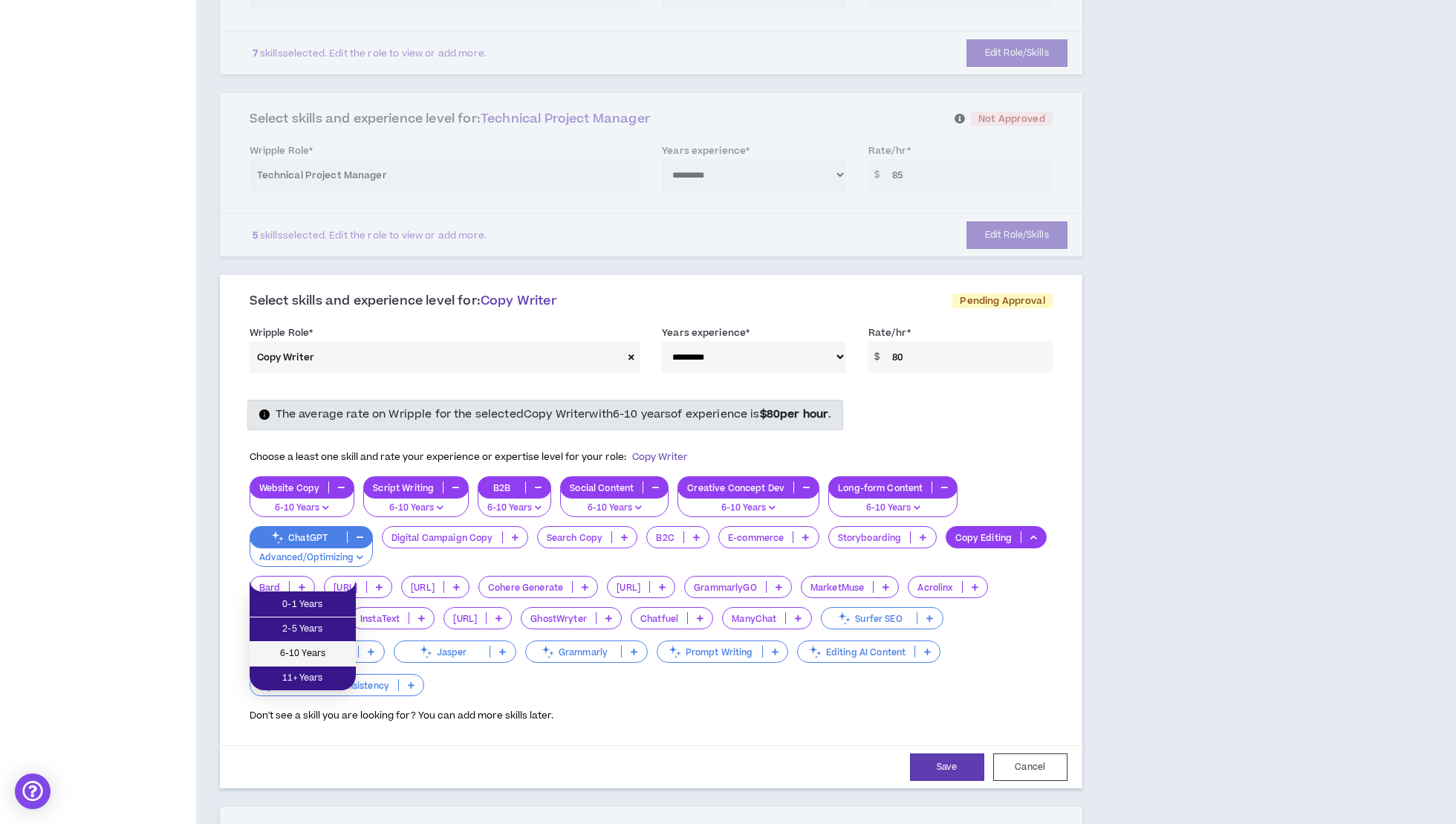
click at [322, 649] on span "6-10 Years" at bounding box center [302, 654] width 89 height 17
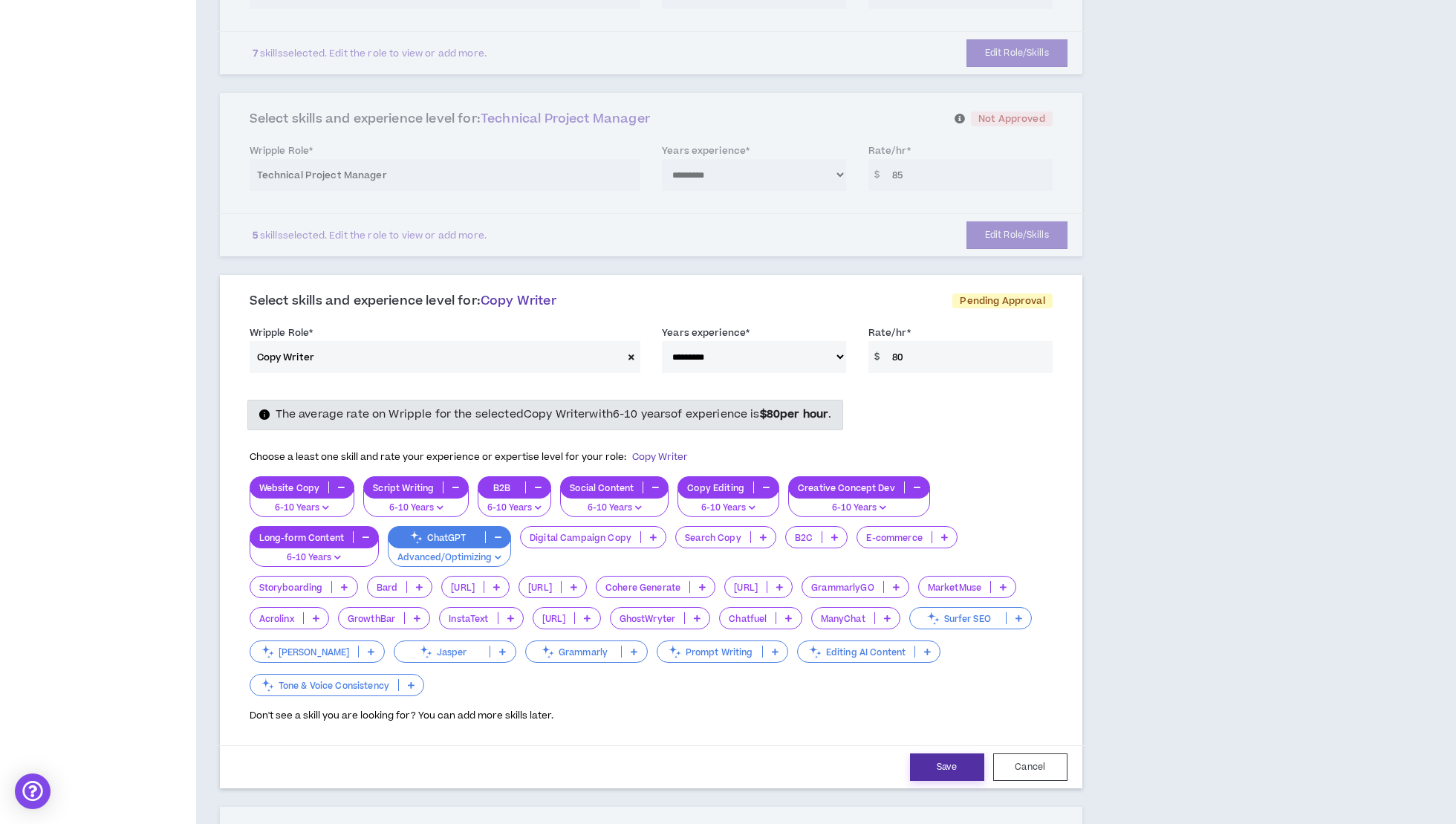
click at [927, 757] on button "Save" at bounding box center [948, 767] width 75 height 27
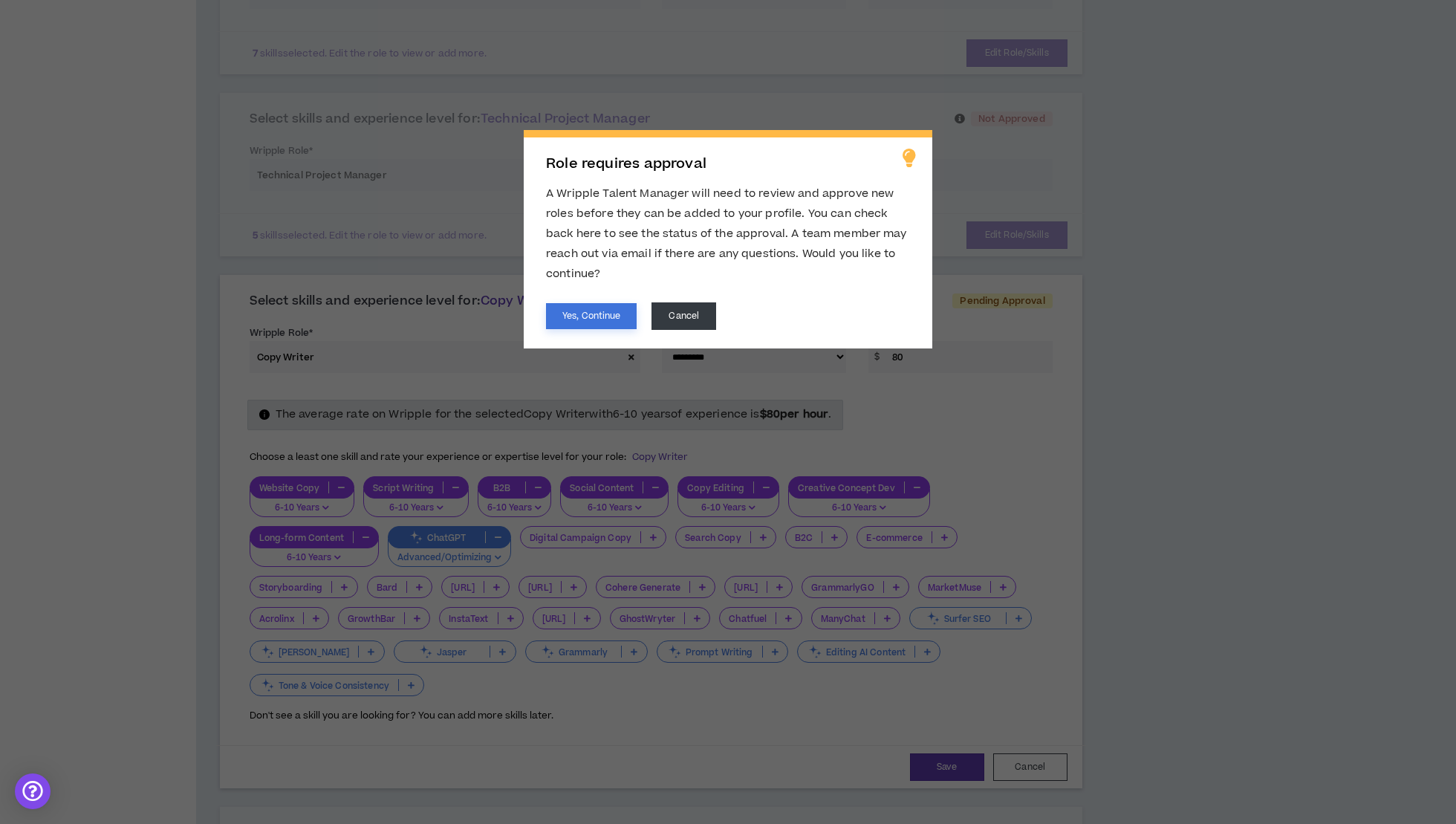
click at [622, 314] on button "Yes, Continue" at bounding box center [590, 316] width 90 height 26
select select "**"
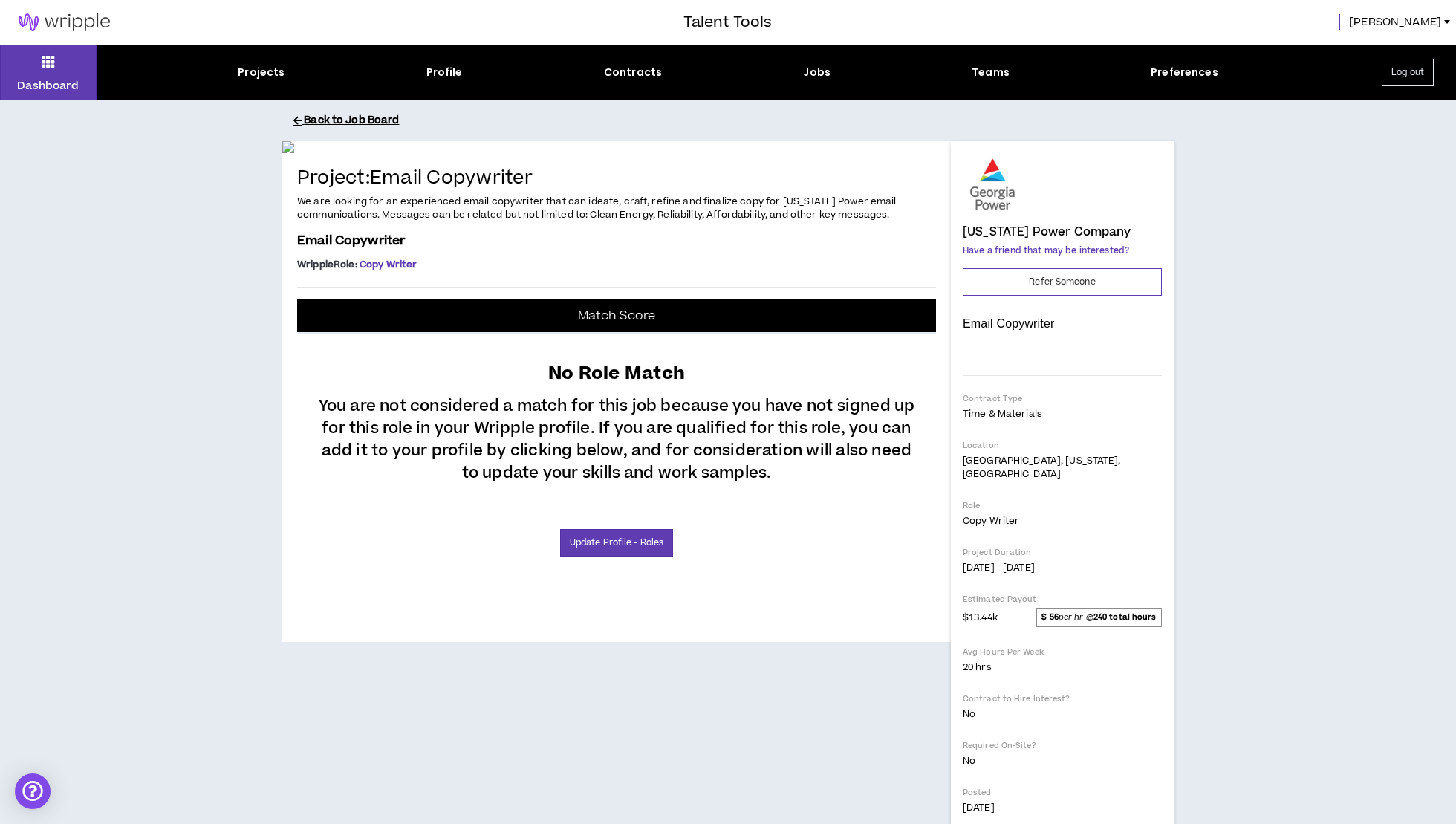
click at [346, 119] on button "Back to Job Board" at bounding box center [740, 121] width 892 height 26
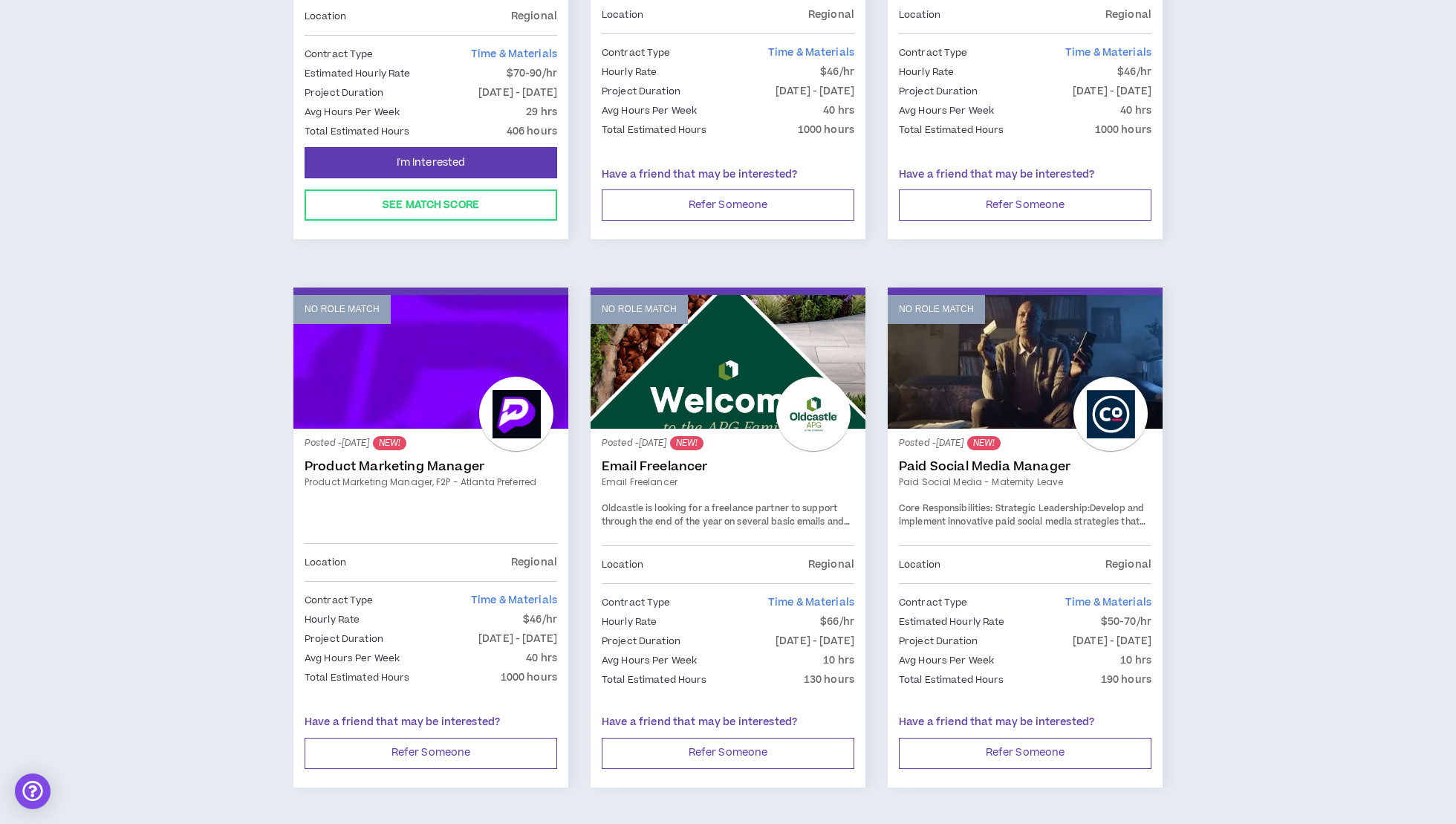
scroll to position [1108, 0]
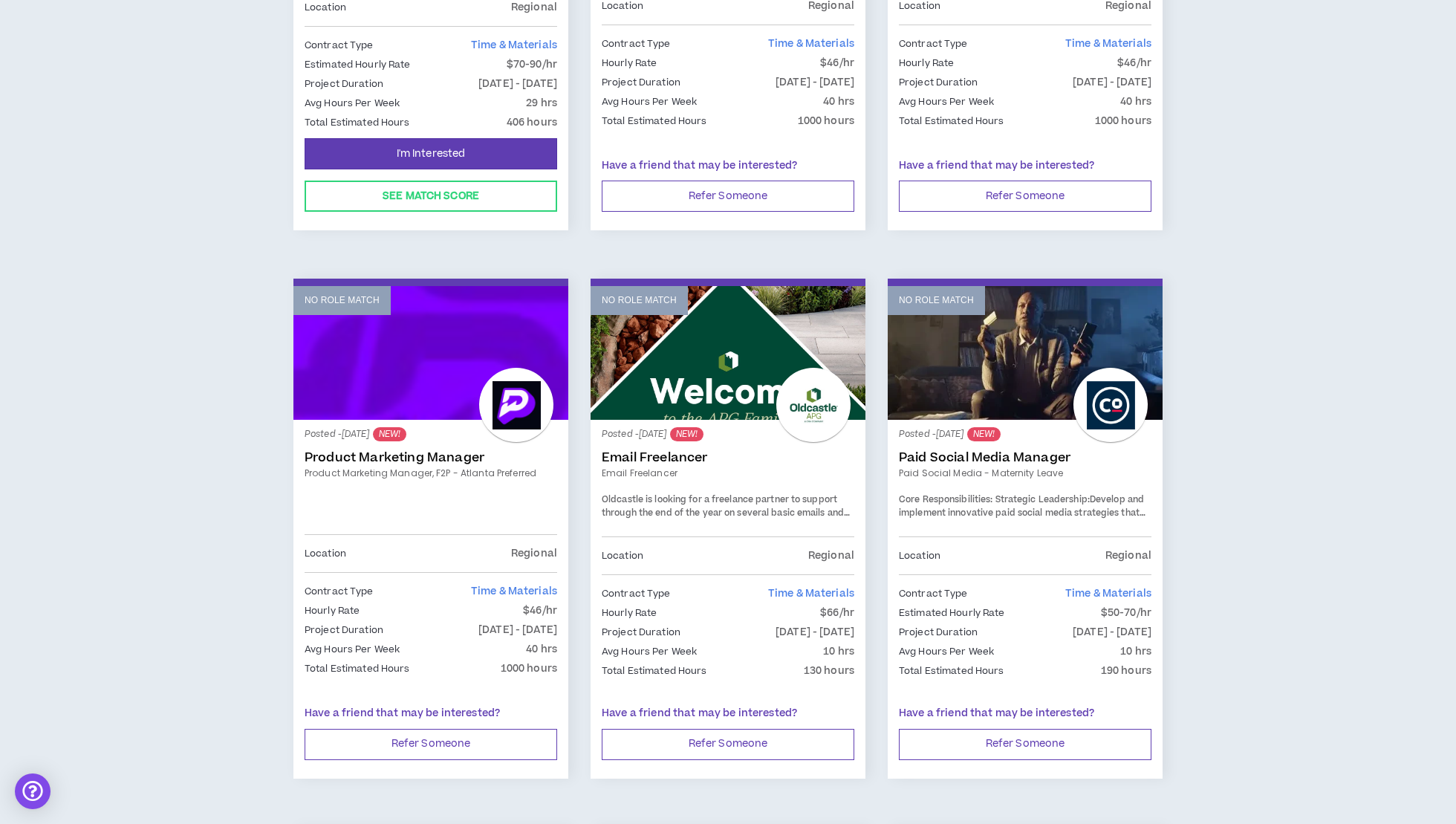
click at [987, 452] on link "Paid Social Media Manager" at bounding box center [1025, 458] width 253 height 15
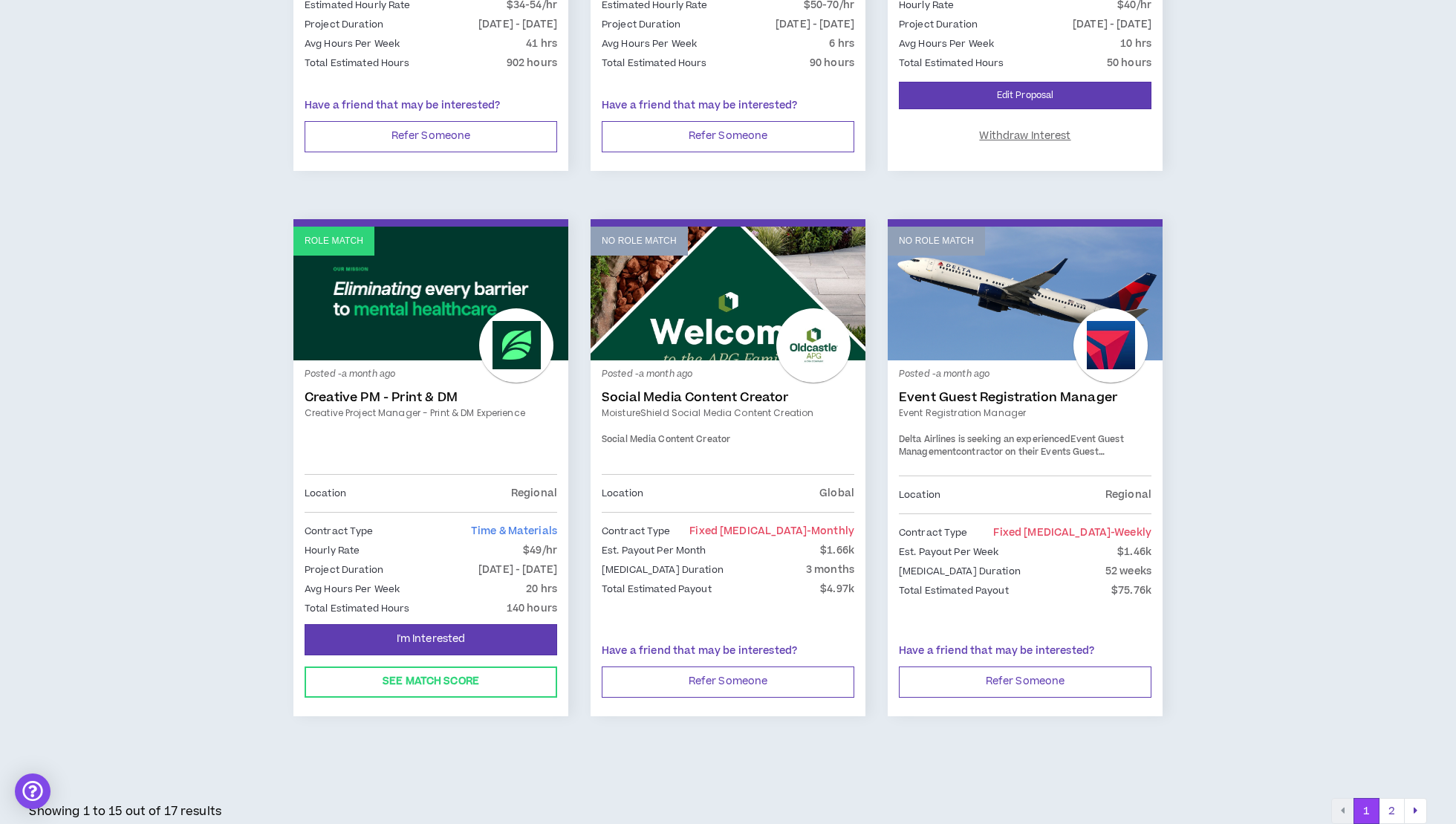
scroll to position [2261, 0]
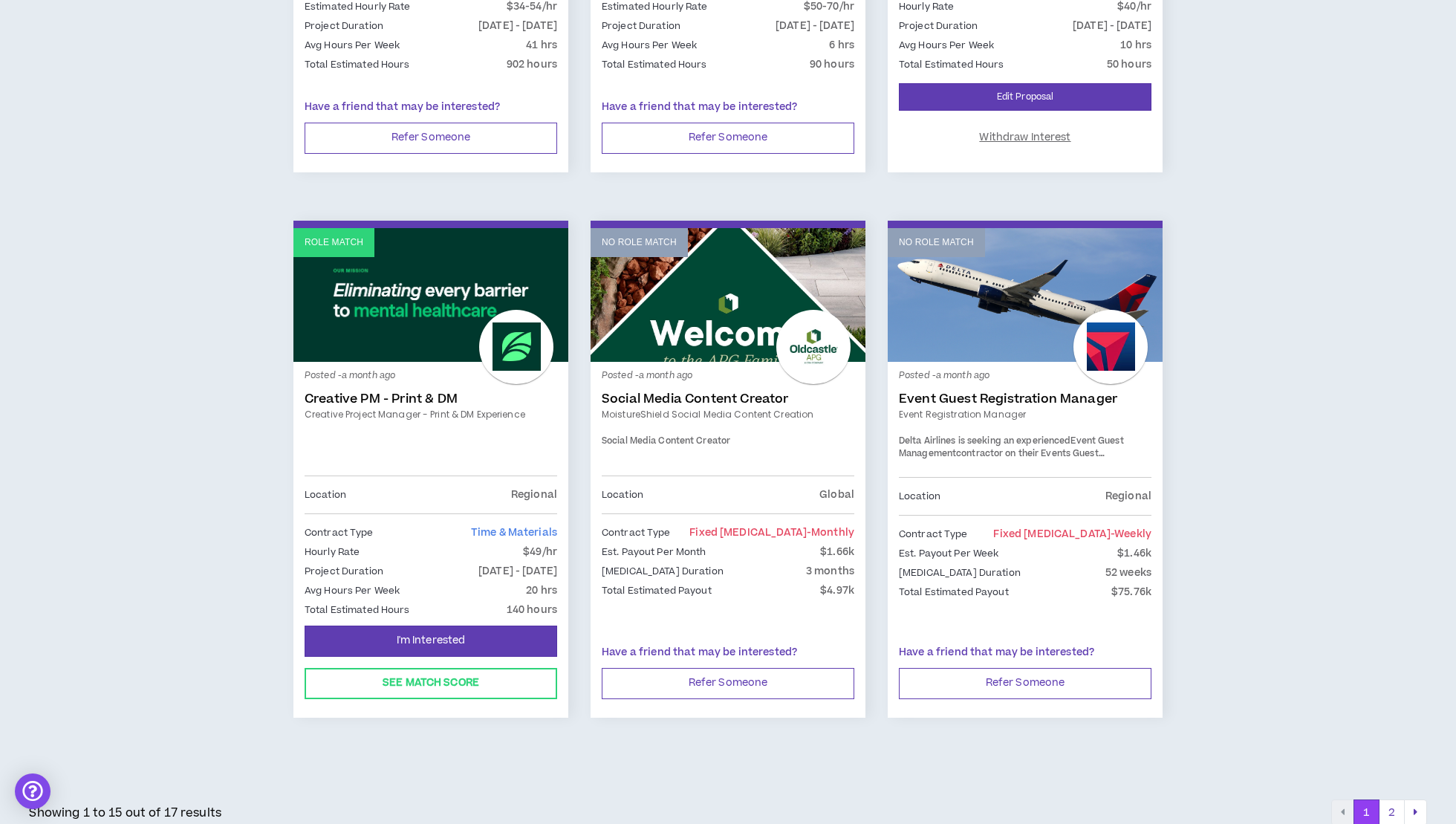
click at [363, 392] on link "Creative PM - Print & DM" at bounding box center [431, 399] width 253 height 15
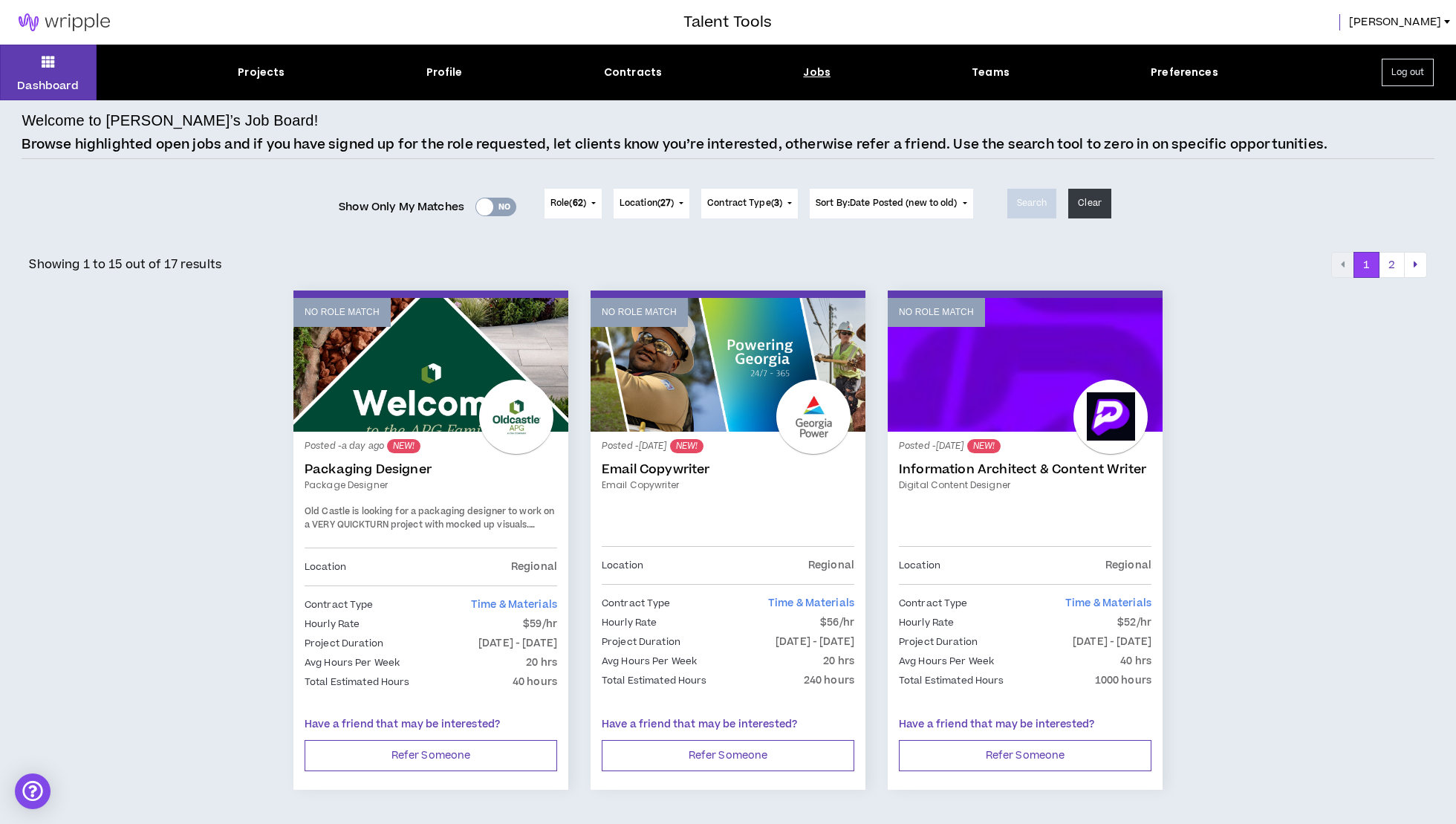
scroll to position [0, 0]
click at [436, 65] on div "Profile" at bounding box center [444, 72] width 36 height 16
select select "*"
select select "US"
select select "*******"
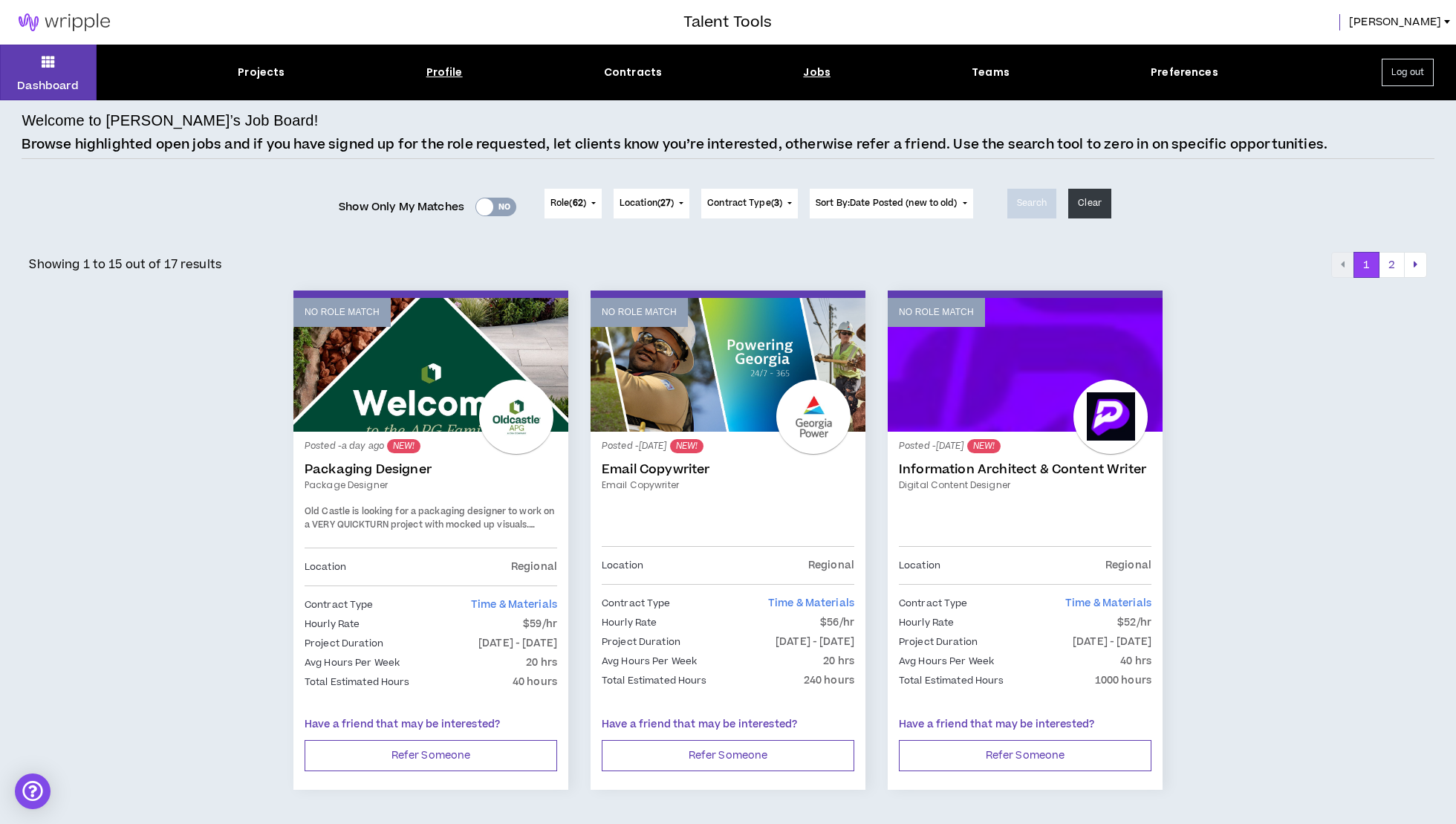
select select "*"
select select "**********"
select select "*****"
select select "***"
select select "**********"
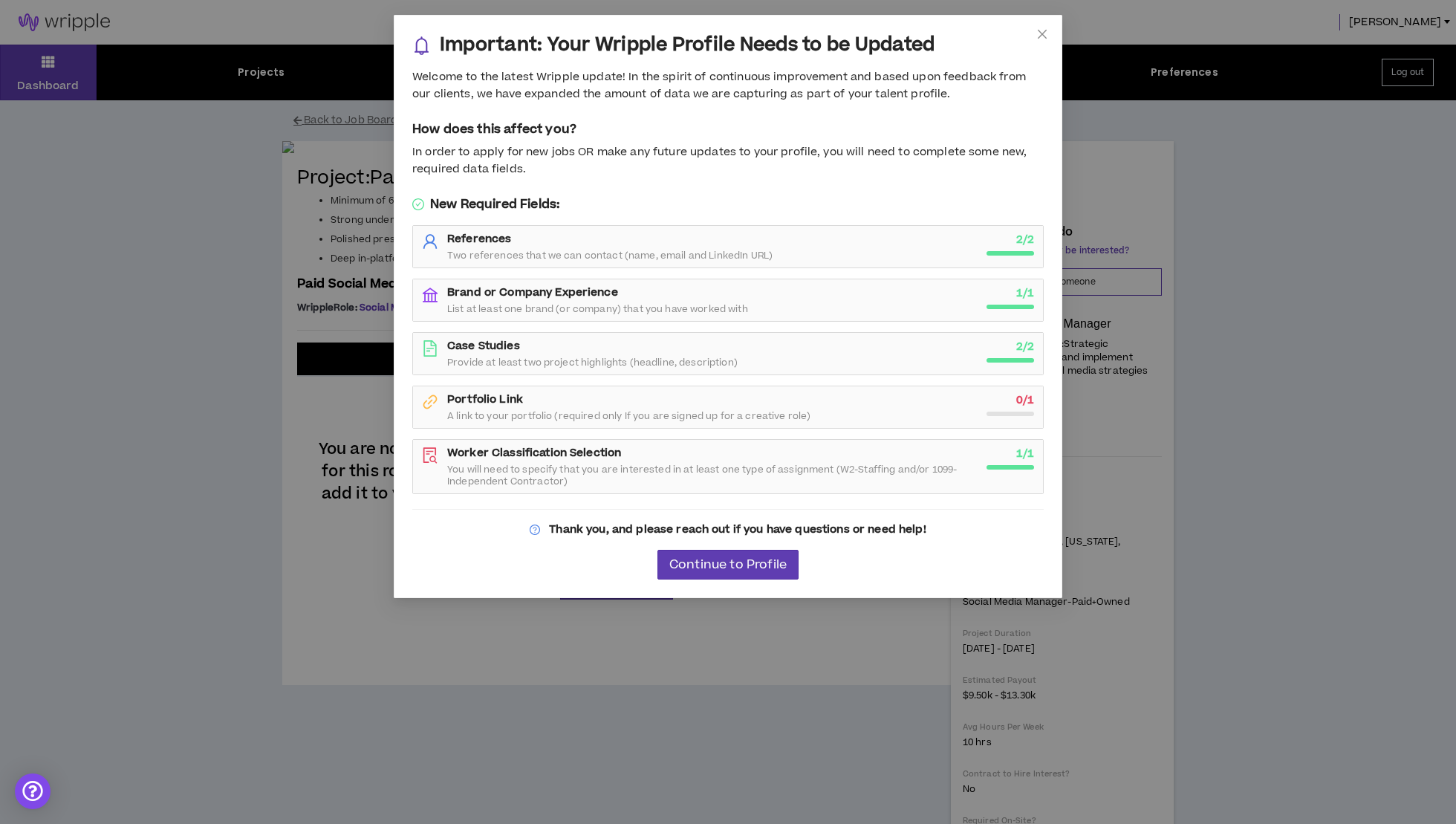
click at [886, 131] on h5 "How does this affect you?" at bounding box center [728, 129] width 631 height 18
click at [141, 506] on div "Important: Your Wripple Profile Needs to be Updated Welcome to the latest Wripp…" at bounding box center [728, 412] width 1456 height 824
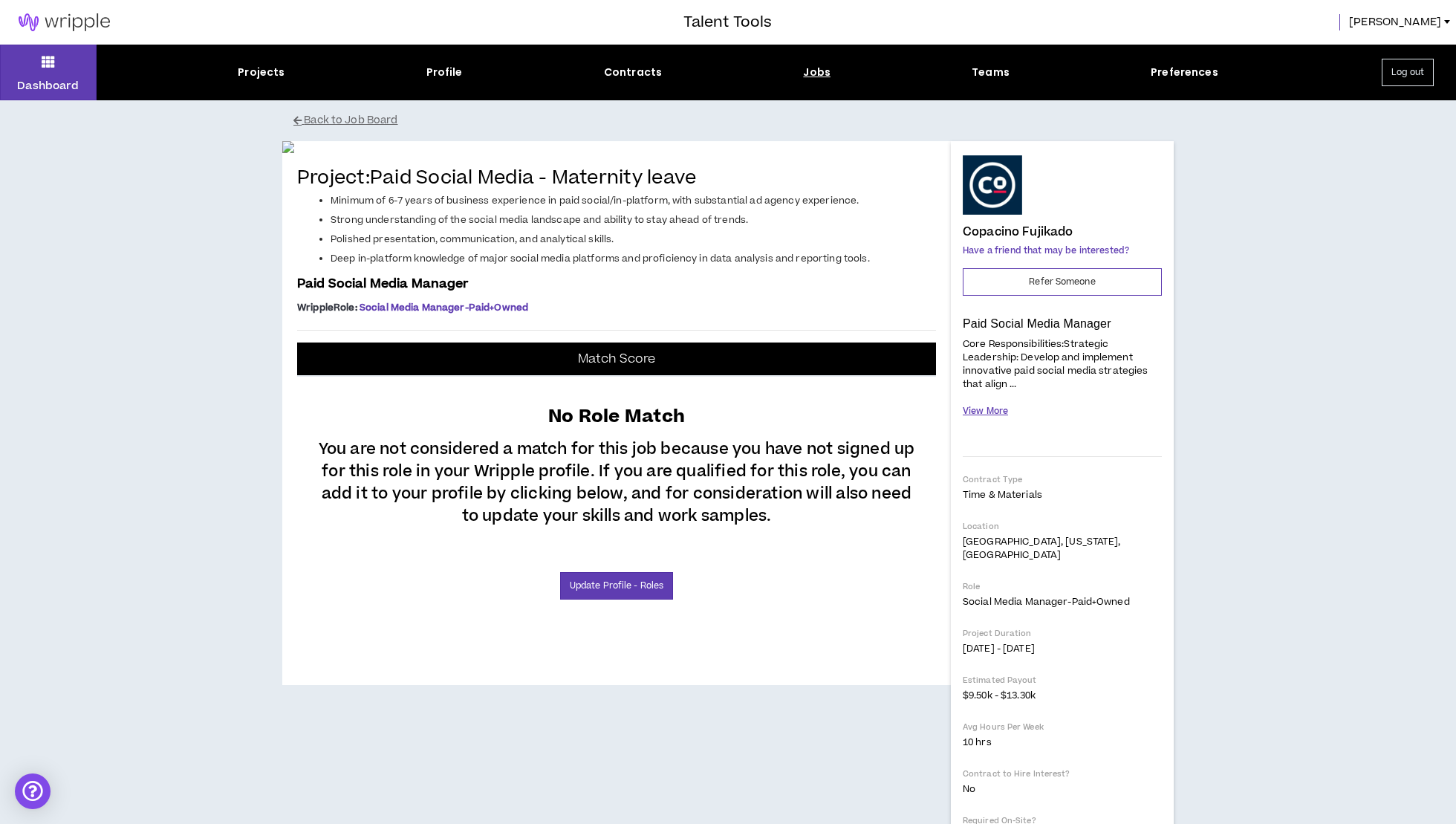
click at [979, 406] on button "View More" at bounding box center [985, 412] width 46 height 26
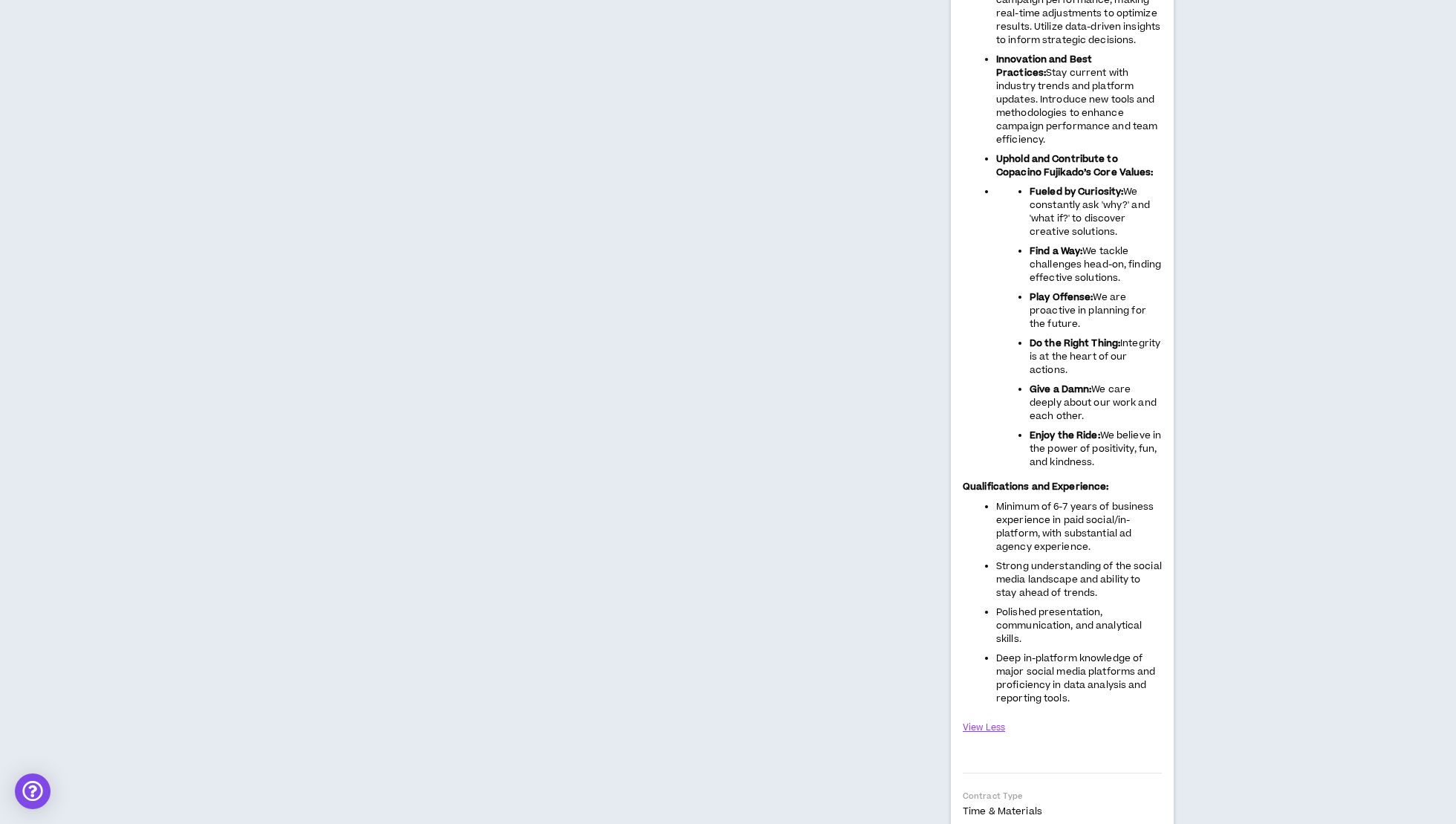
scroll to position [779, 0]
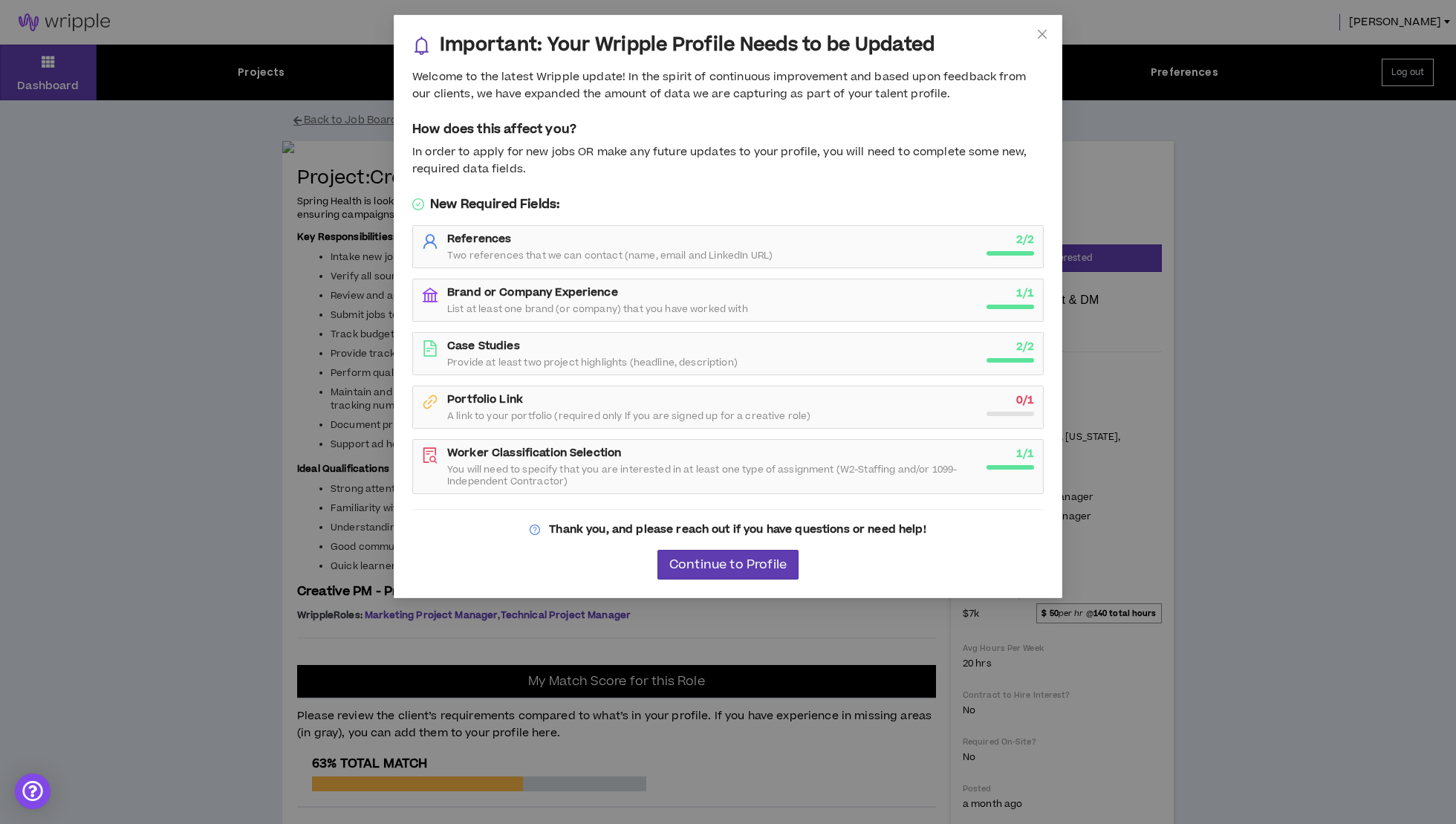
click at [724, 411] on span "A link to your portfolio (required only If you are signed up for a creative rol…" at bounding box center [630, 416] width 364 height 12
click at [478, 402] on strong "Portfolio Link" at bounding box center [485, 399] width 76 height 16
click at [147, 447] on div "Important: Your Wripple Profile Needs to be Updated Welcome to the latest Wripp…" at bounding box center [728, 412] width 1456 height 824
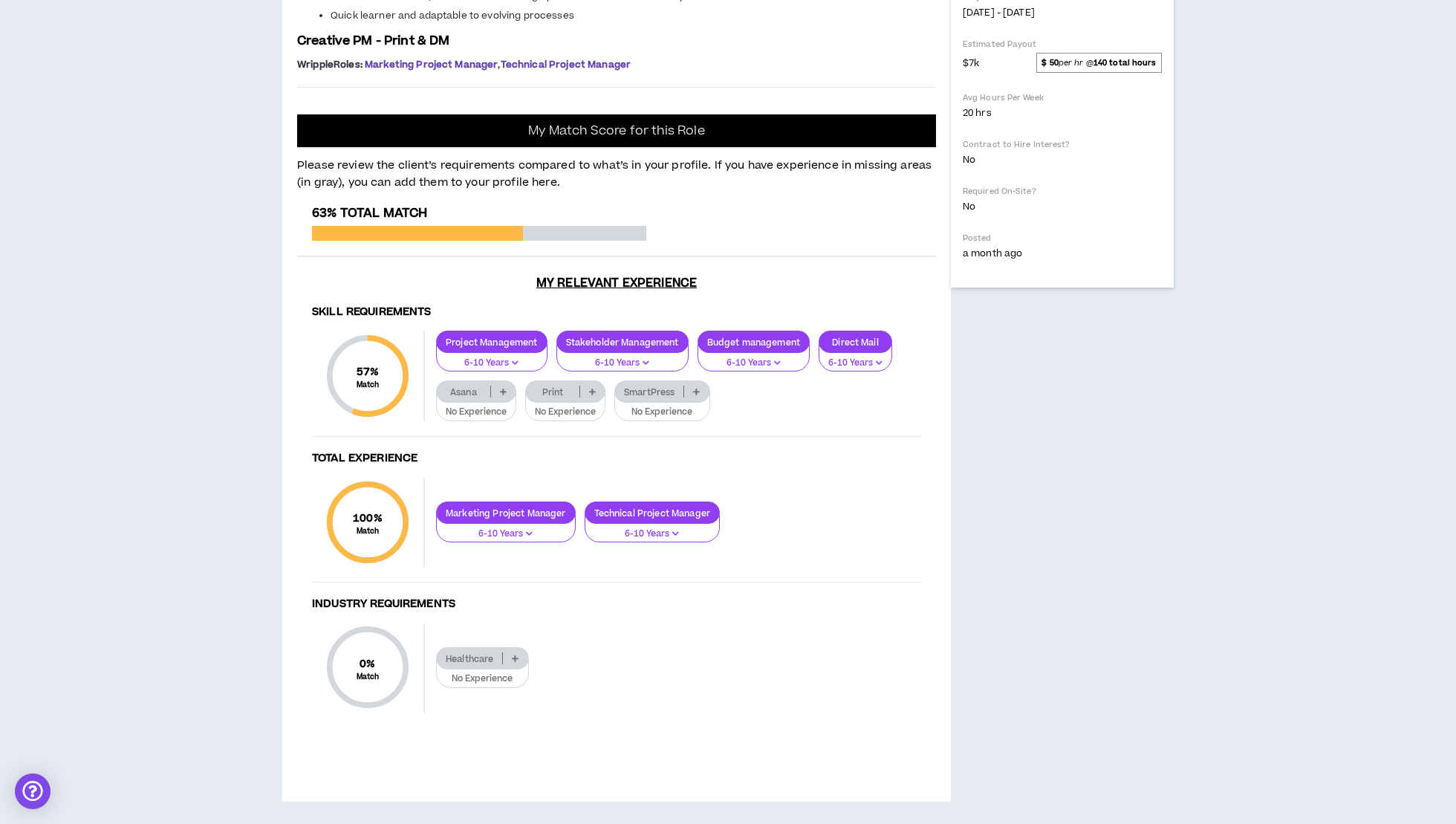
scroll to position [884, 0]
click at [596, 390] on icon at bounding box center [592, 392] width 7 height 7
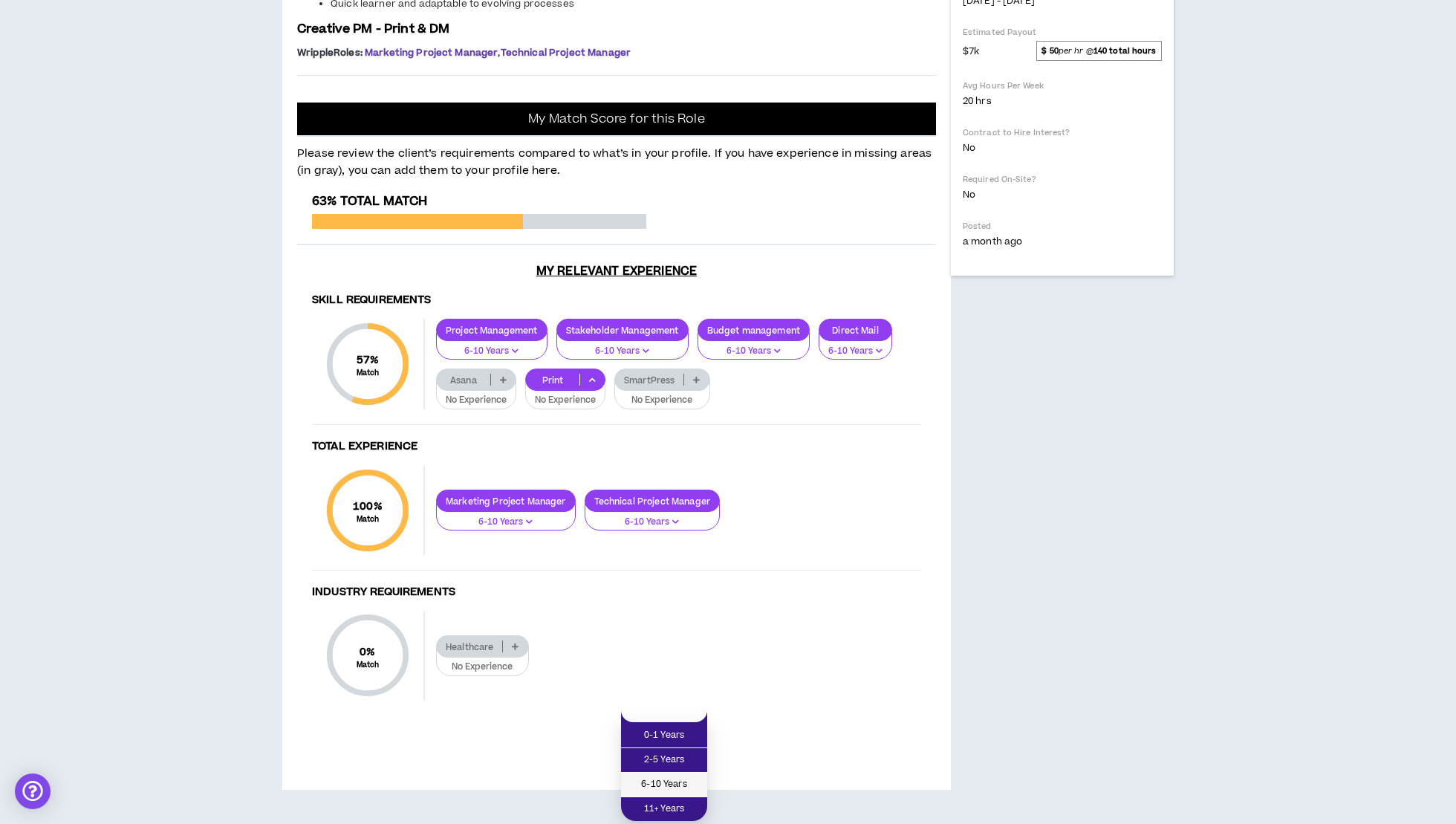
click at [670, 776] on span "6-10 Years" at bounding box center [663, 785] width 68 height 17
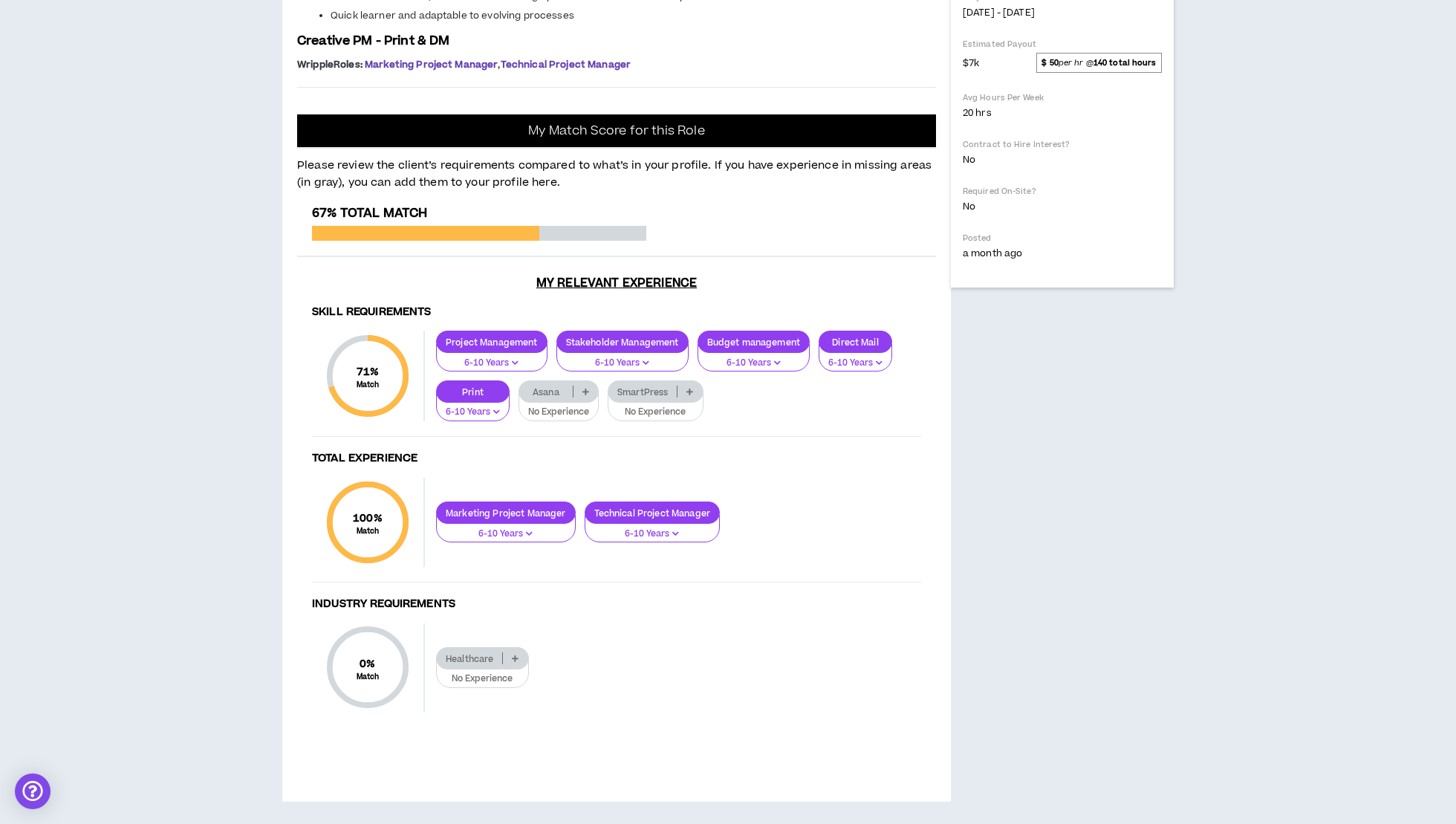
click at [519, 658] on icon at bounding box center [515, 659] width 7 height 7
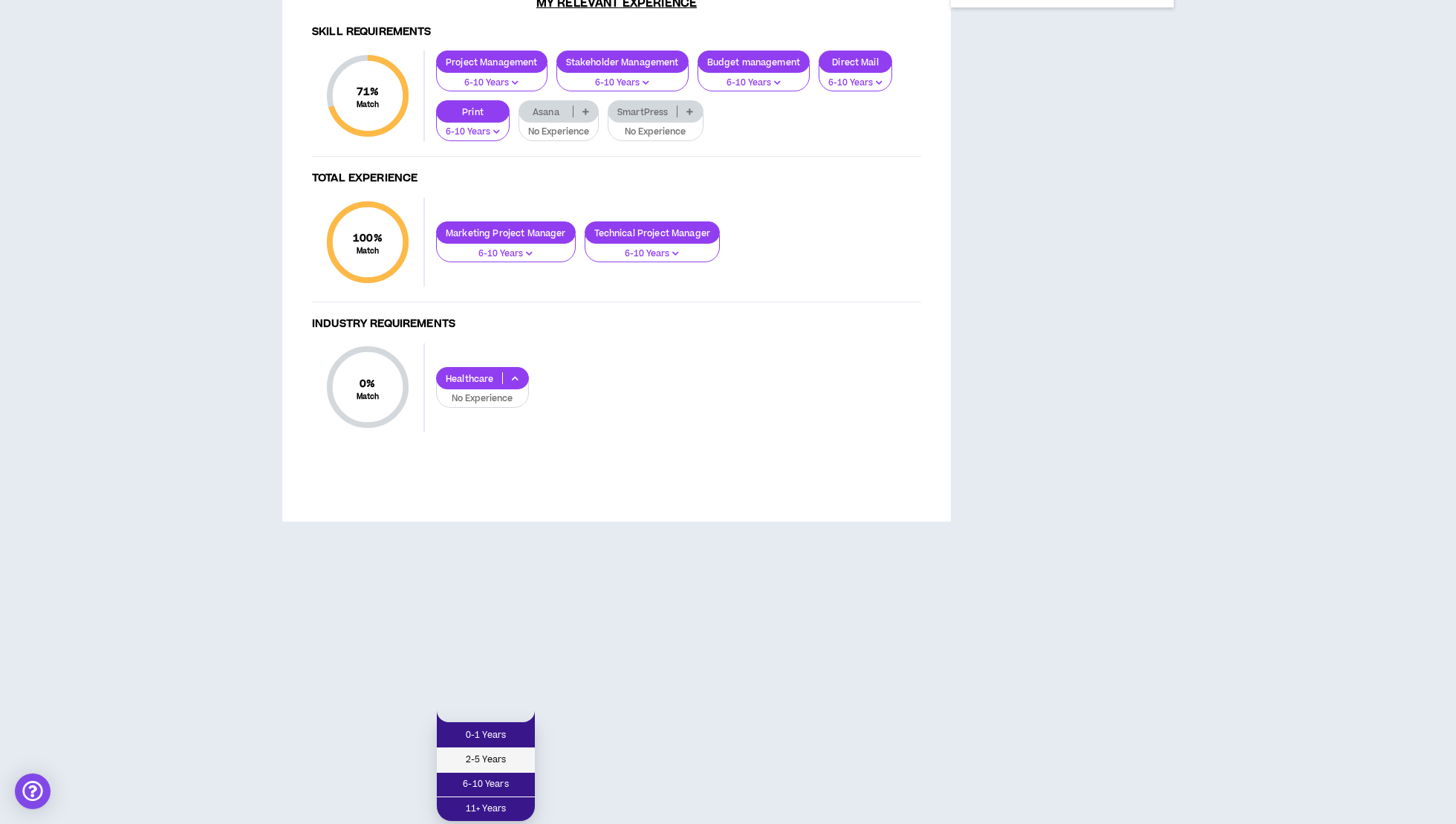
click at [512, 752] on span "2-5 Years" at bounding box center [486, 761] width 80 height 17
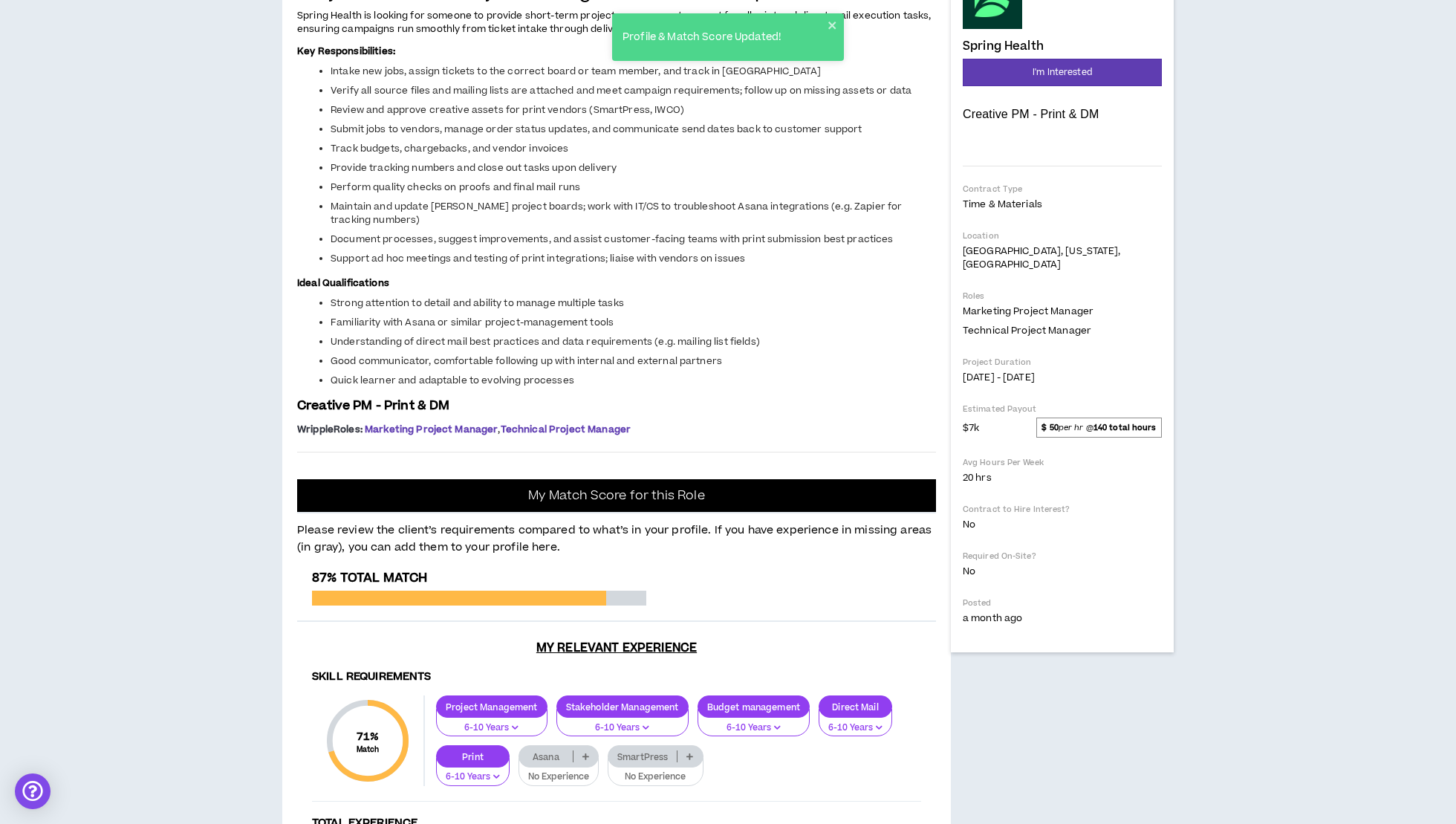
scroll to position [90, 0]
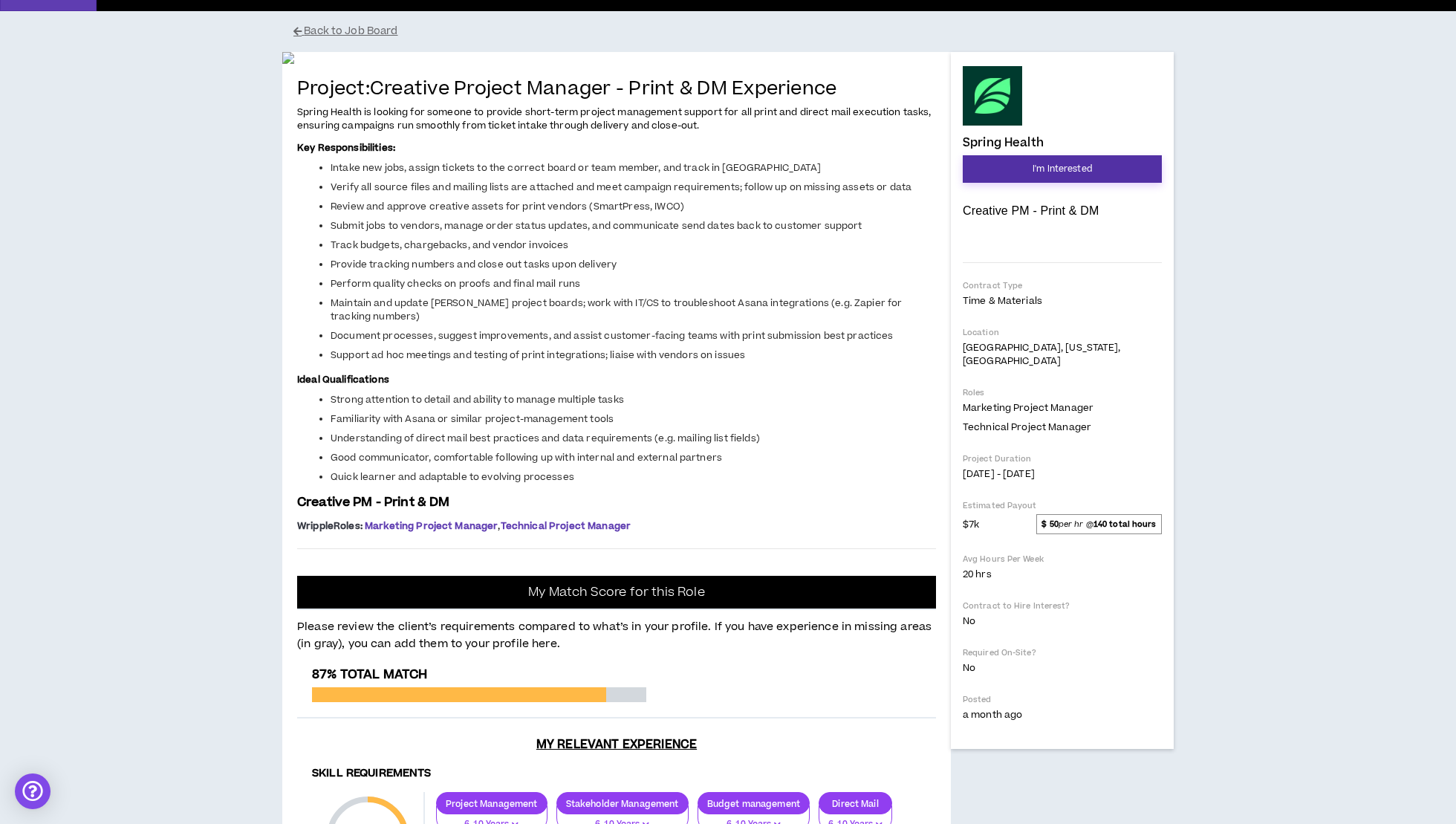
click at [1060, 174] on span "I'm Interested" at bounding box center [1062, 169] width 60 height 14
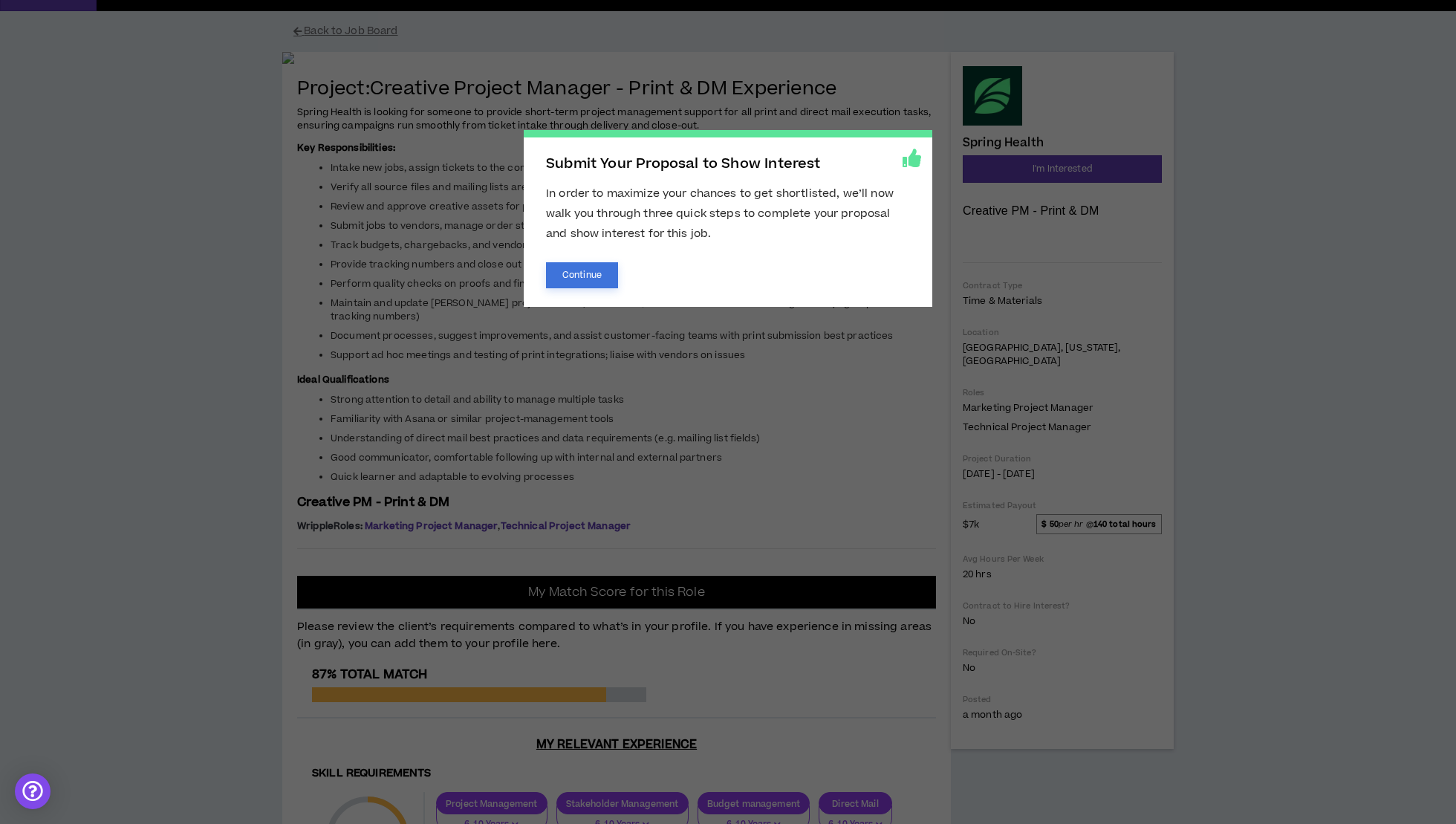
click at [597, 280] on button "Continue" at bounding box center [581, 275] width 72 height 26
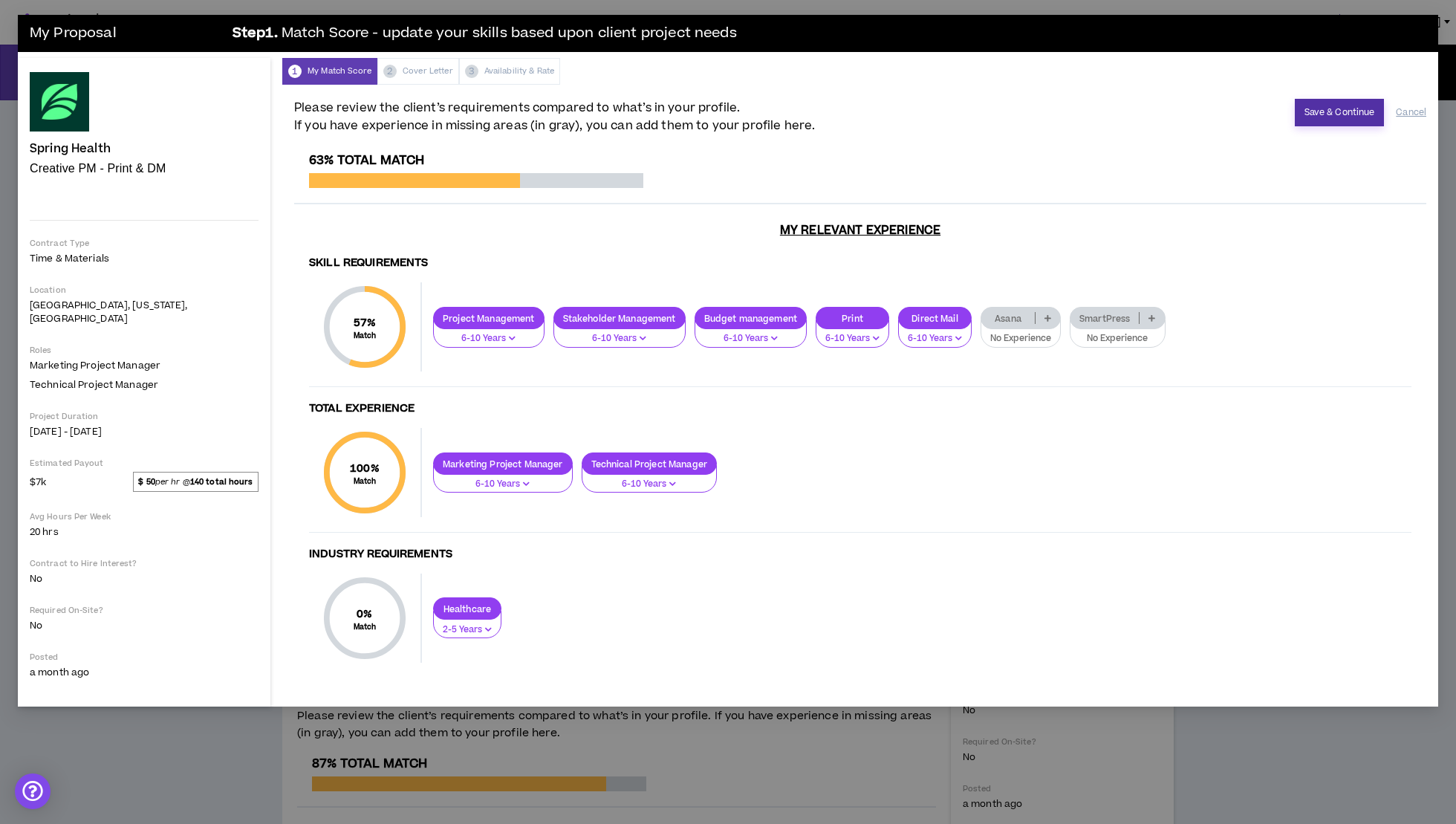
click at [1317, 119] on button "Save & Continue" at bounding box center [1339, 112] width 90 height 27
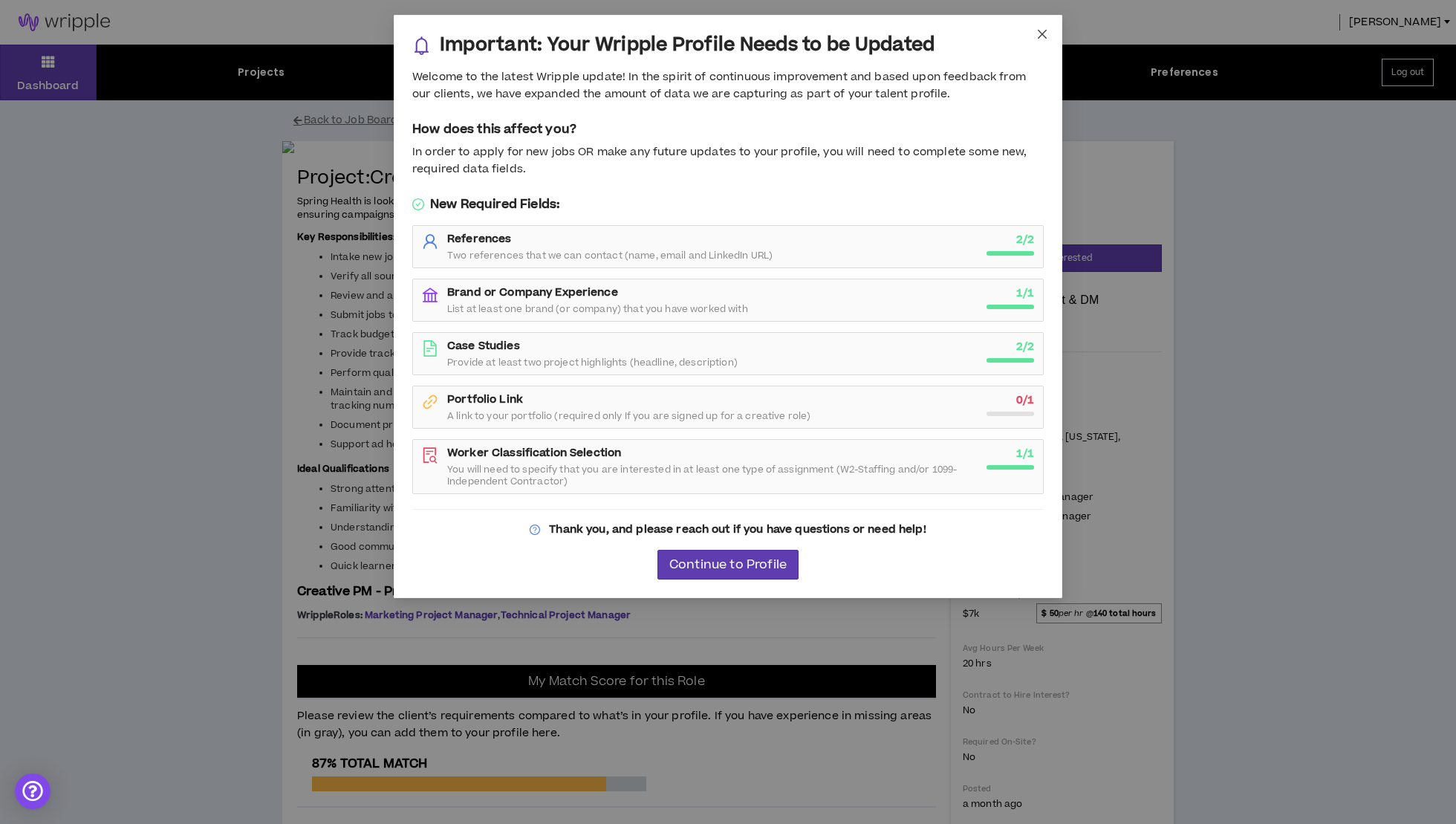
click at [1042, 28] on icon "close" at bounding box center [1042, 34] width 12 height 12
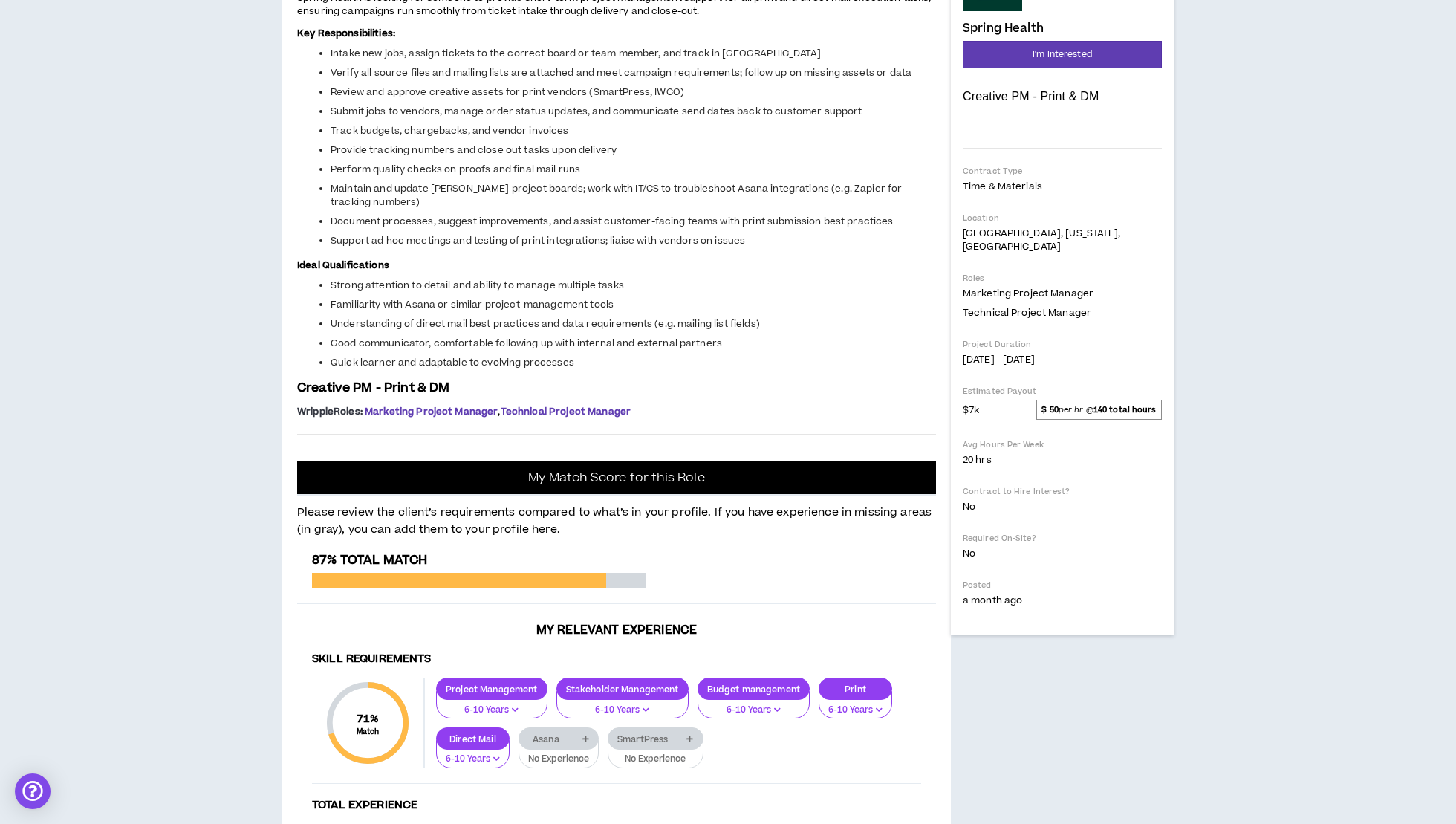
scroll to position [209, 0]
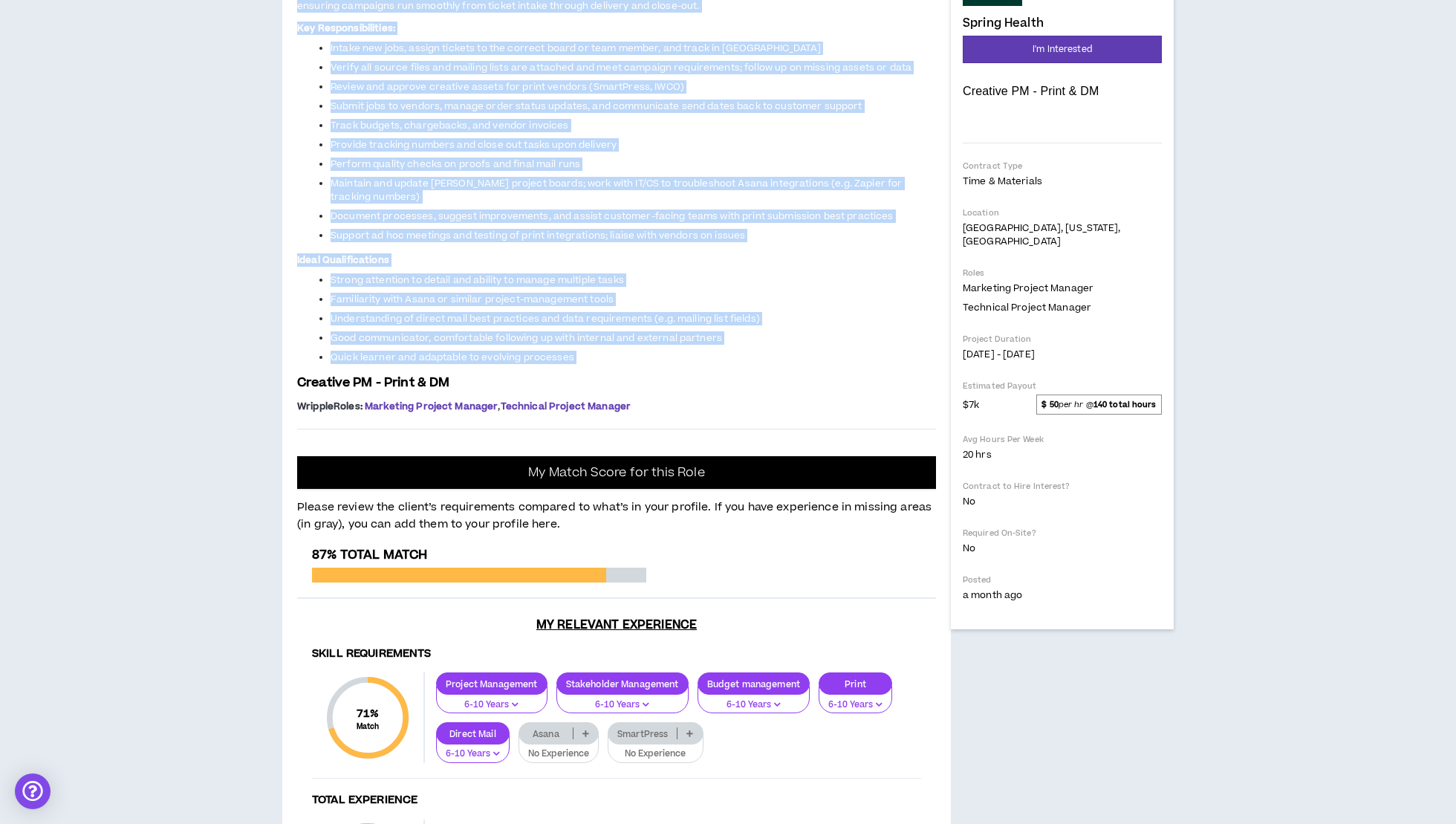
drag, startPoint x: 298, startPoint y: 334, endPoint x: 874, endPoint y: 697, distance: 680.8
click at [874, 417] on div "Project: Creative Project Manager - Print & DM Experience Spring Health is look…" at bounding box center [617, 188] width 639 height 458
copy span "Spring Health is looking for someone to provide short-term project management s…"
